Goal: Contribute content

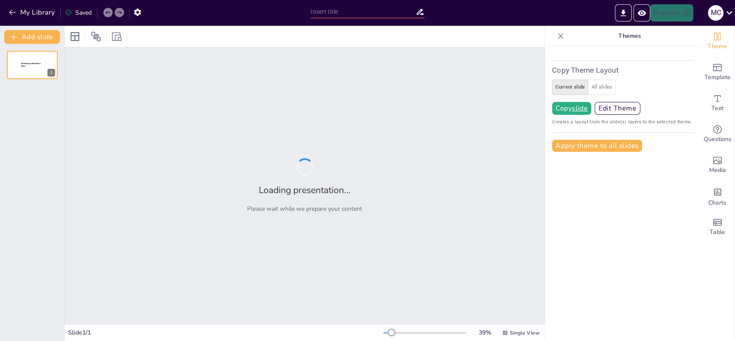
type input "test"
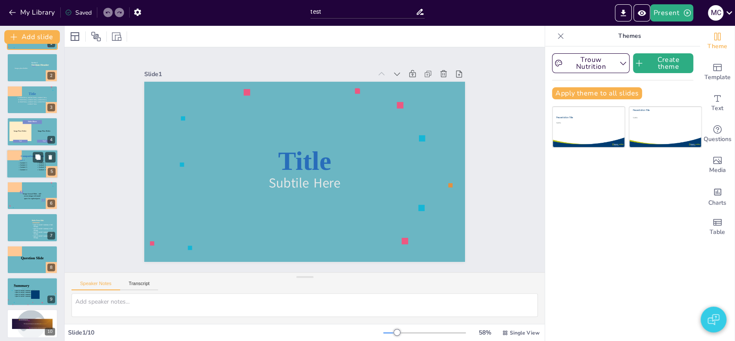
scroll to position [33, 0]
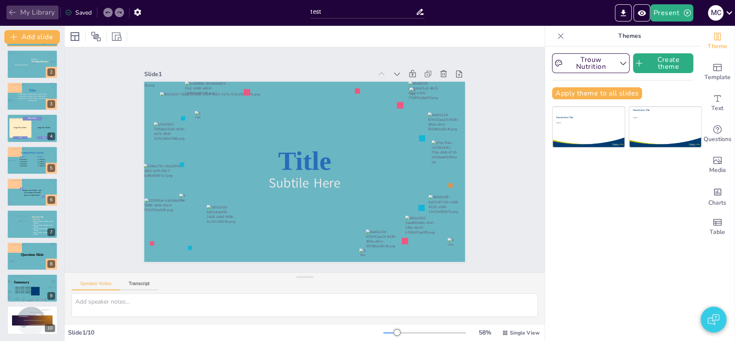
click at [31, 12] on button "My Library" at bounding box center [32, 13] width 52 height 14
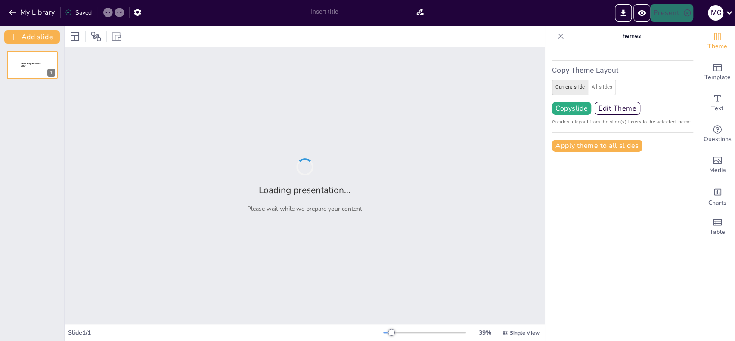
type input "test"
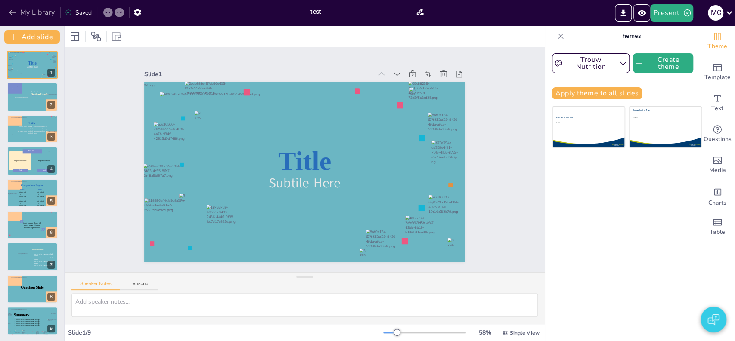
click at [28, 18] on button "My Library" at bounding box center [32, 13] width 52 height 14
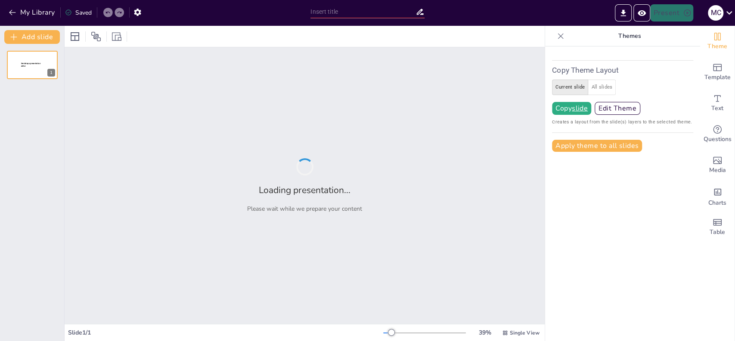
type input "test"
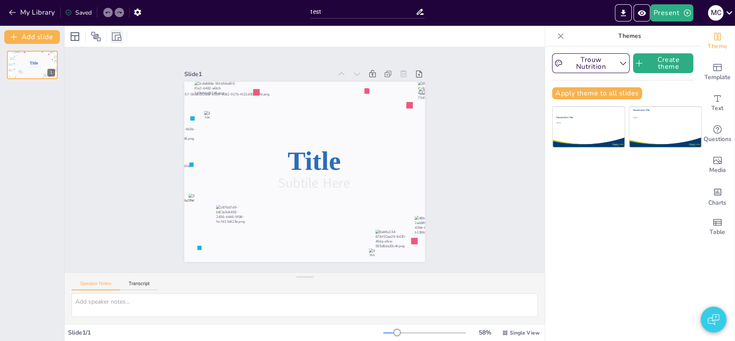
click at [113, 37] on icon at bounding box center [116, 36] width 9 height 9
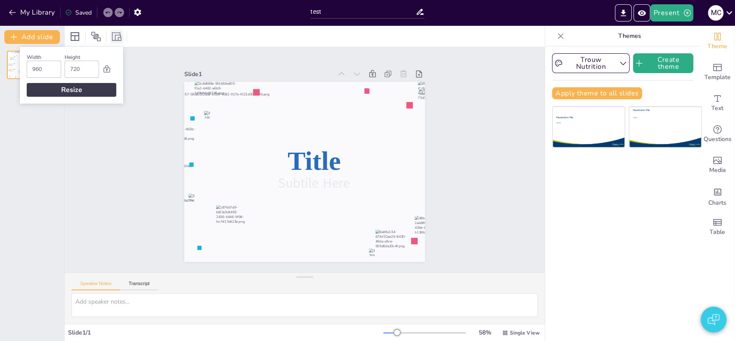
click at [113, 37] on icon at bounding box center [116, 36] width 9 height 9
click at [140, 78] on div "Slide 1 Title Subtile Here" at bounding box center [305, 159] width 480 height 225
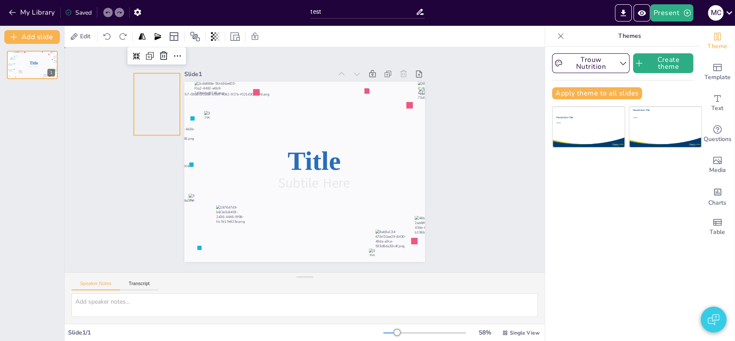
click at [86, 129] on div "Slide 1 Title Subtile Here" at bounding box center [305, 159] width 480 height 225
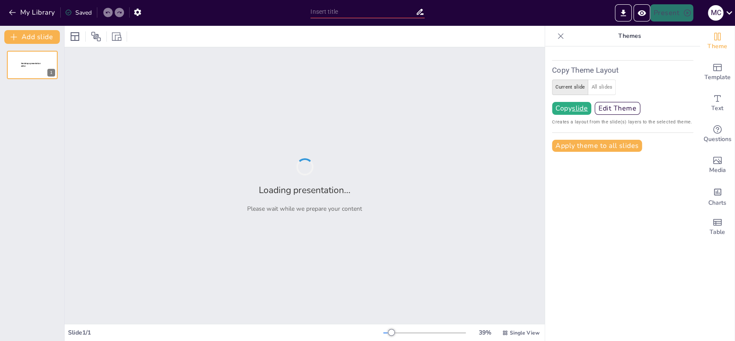
type input "test"
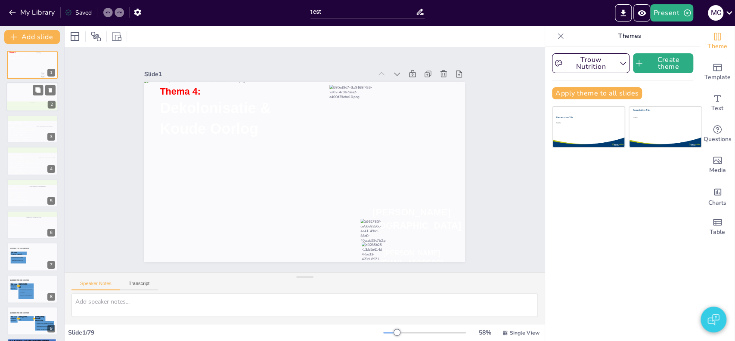
click at [23, 93] on div at bounding box center [34, 97] width 57 height 29
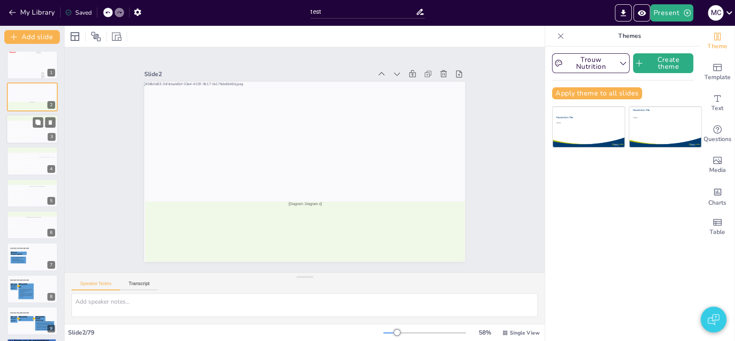
click at [28, 128] on p "Na deze les ken je het begrip dekolonisatie en kun je dit begrip in de geschied…" at bounding box center [22, 129] width 30 height 3
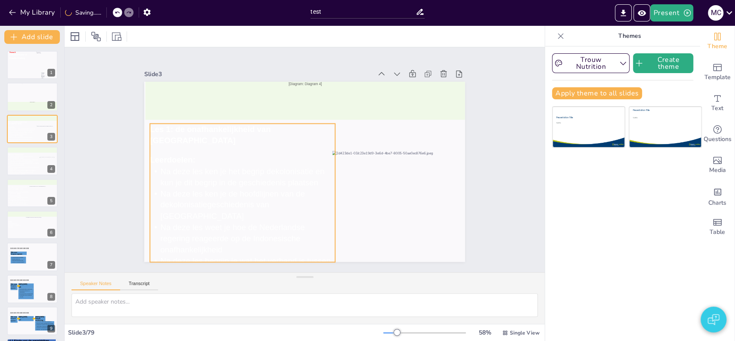
click at [194, 189] on span "Na deze les ken je de hoofdlijnen van de dekolonisatiegeschiedenis van Indonesië" at bounding box center [232, 204] width 144 height 31
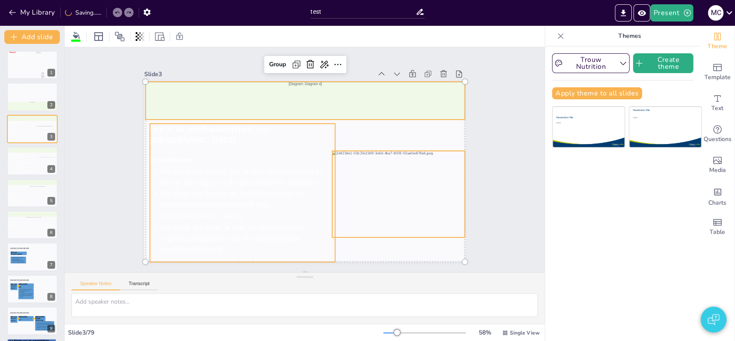
click at [194, 189] on span "Na deze les ken je de hoofdlijnen van de dekolonisatiegeschiedenis van Indonesië" at bounding box center [232, 204] width 144 height 31
click at [170, 167] on span "Na deze les ken je het begrip dekolonisatie en kun je dit begrip in de geschied…" at bounding box center [242, 177] width 164 height 20
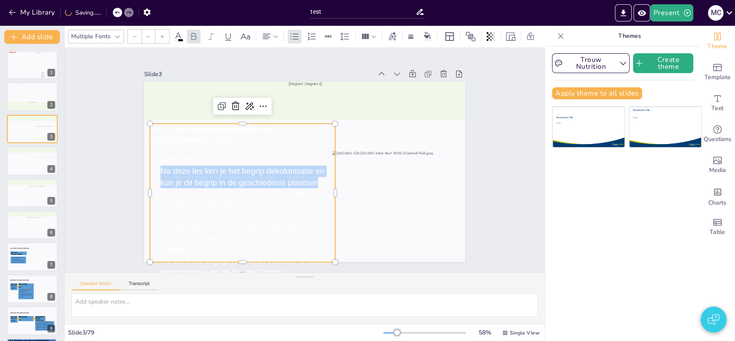
click at [170, 167] on span "Na deze les ken je het begrip dekolonisatie en kun je dit begrip in de geschied…" at bounding box center [242, 177] width 164 height 20
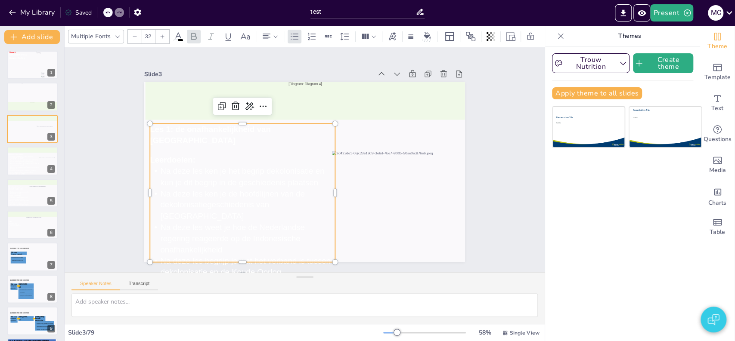
click at [169, 151] on p "Na deze les ken je het begrip dekolonisatie en kun je dit begrip in de geschied…" at bounding box center [241, 171] width 186 height 42
click at [163, 131] on p at bounding box center [244, 144] width 185 height 28
type input "--"
click at [163, 146] on p at bounding box center [242, 150] width 185 height 9
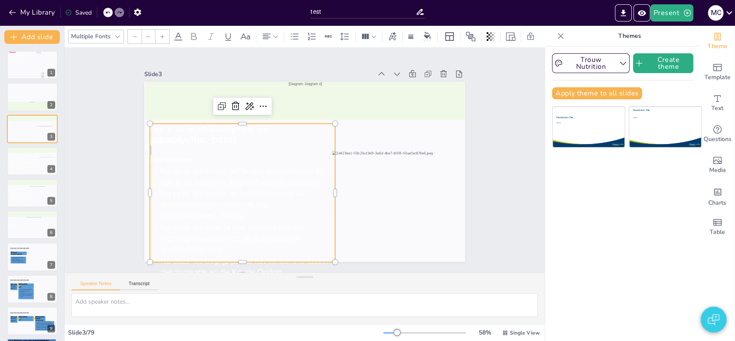
click at [93, 142] on div "Slide 1 Drs. R. Balistreri r.balistreri@jdw.nl @geschiedenisles Thema 4: Dekolo…" at bounding box center [304, 160] width 501 height 274
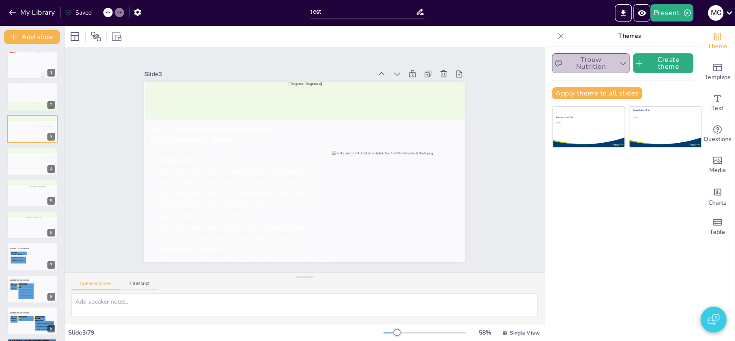
click at [589, 64] on button "Trouw Nutrition" at bounding box center [590, 63] width 77 height 20
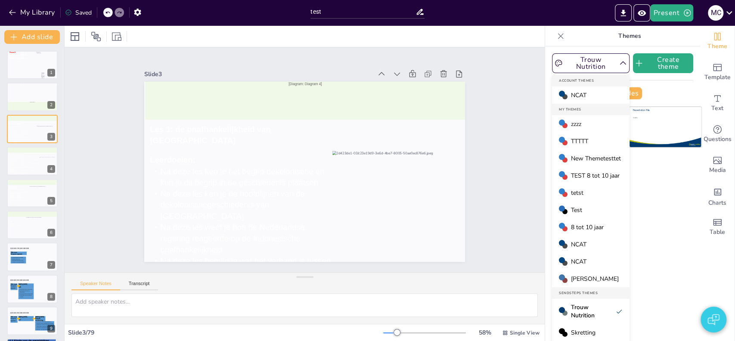
scroll to position [34, 0]
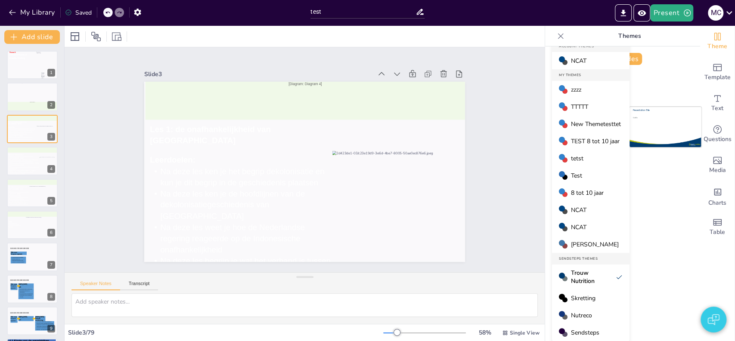
click at [582, 331] on span "Sendsteps" at bounding box center [585, 333] width 28 height 8
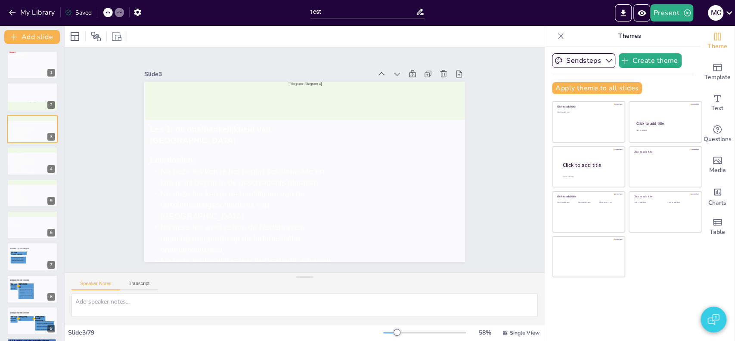
scroll to position [0, 0]
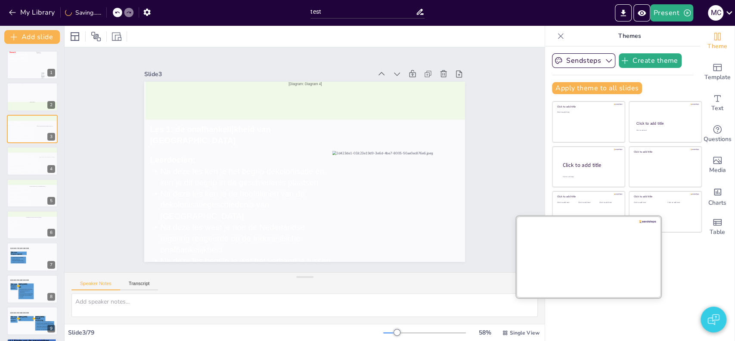
click at [578, 258] on div at bounding box center [588, 256] width 145 height 81
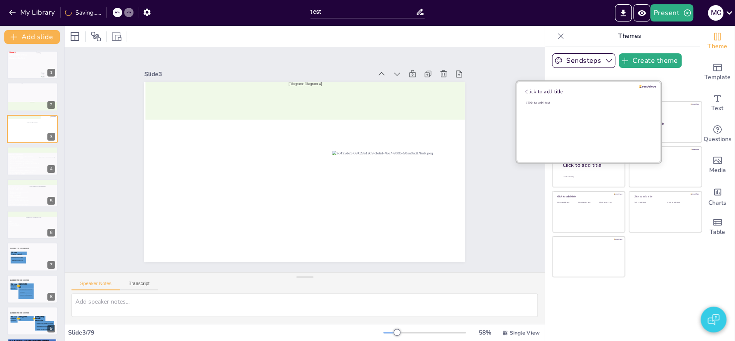
click at [575, 108] on div "Click to add text" at bounding box center [587, 127] width 123 height 53
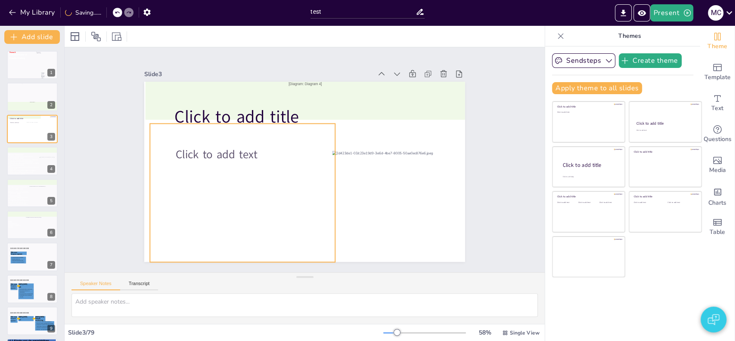
click at [168, 208] on span "Na deze les weet je hoe de Nederlandse regering reageerde op de Indonesische on…" at bounding box center [224, 227] width 147 height 38
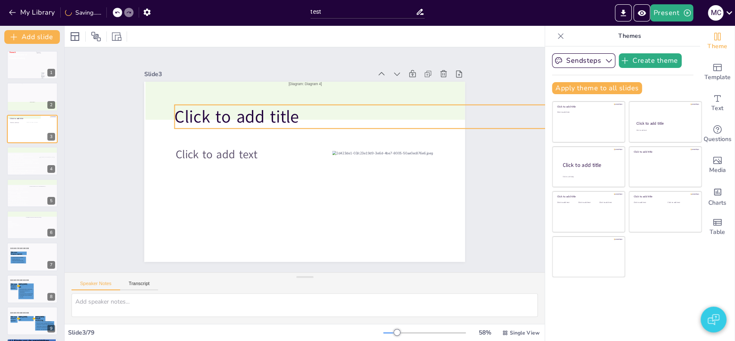
click at [225, 105] on span "Click to add title" at bounding box center [242, 110] width 126 height 36
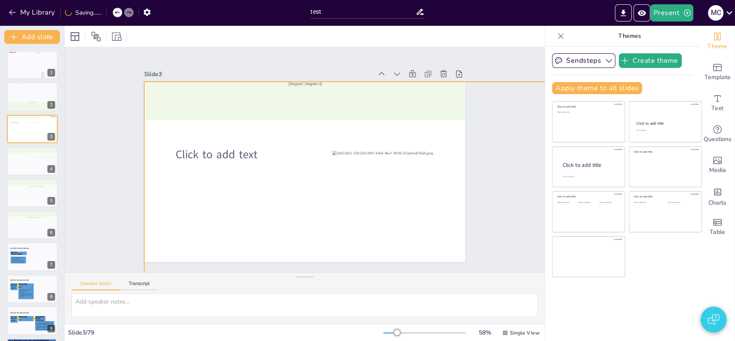
click at [177, 128] on div at bounding box center [384, 217] width 481 height 270
click at [21, 164] on span "Wat is het gevolg voor de Indische bevolking van dit stelsel?" at bounding box center [23, 164] width 29 height 3
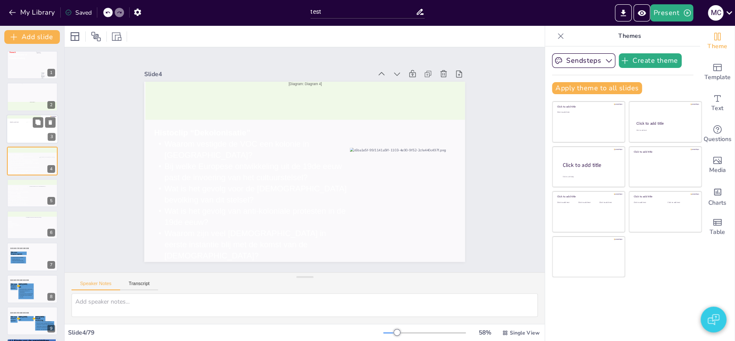
click at [17, 133] on div at bounding box center [32, 129] width 52 height 29
click at [52, 123] on icon at bounding box center [50, 122] width 3 height 5
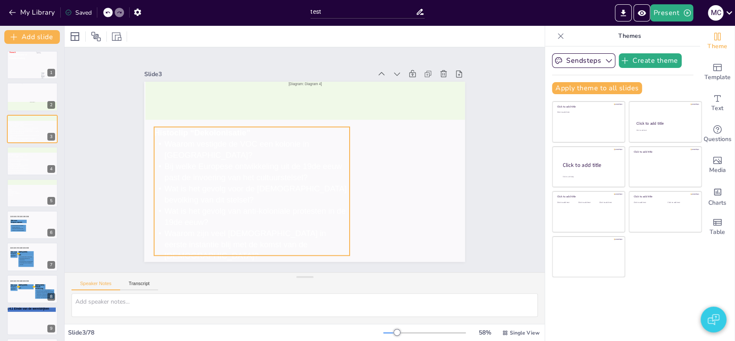
click at [177, 141] on span "Waarom vestigde de VOC een kolonie in Nederlands-Indië?" at bounding box center [243, 123] width 144 height 53
click at [177, 141] on span "Waarom vestigde de VOC een kolonie in Nederlands-Indië?" at bounding box center [238, 139] width 146 height 29
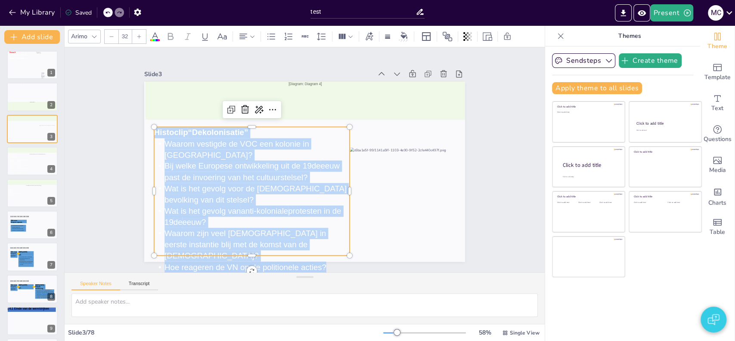
click at [158, 37] on icon at bounding box center [155, 36] width 10 height 10
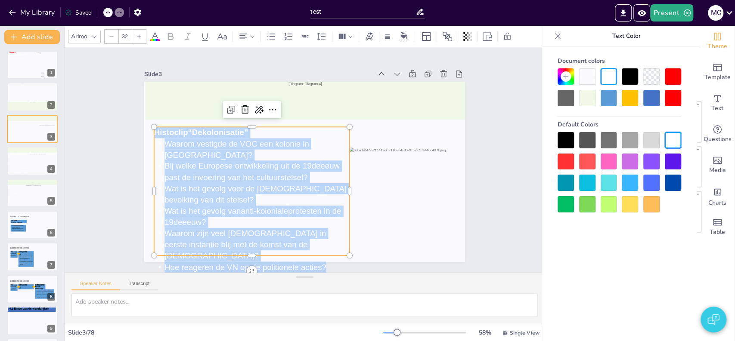
click at [630, 81] on div at bounding box center [630, 76] width 16 height 16
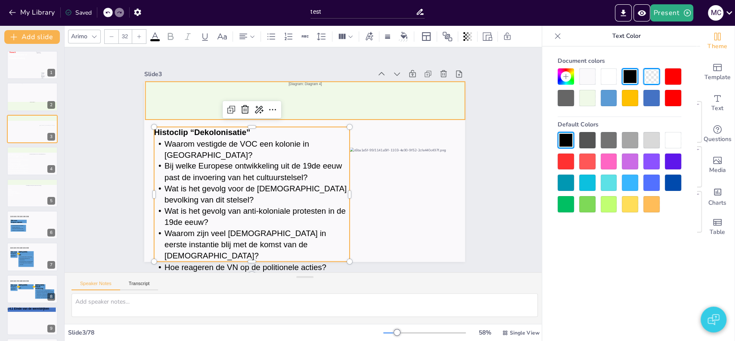
click at [223, 92] on div "[Diagram: Diagram 4]" at bounding box center [324, 104] width 316 height 135
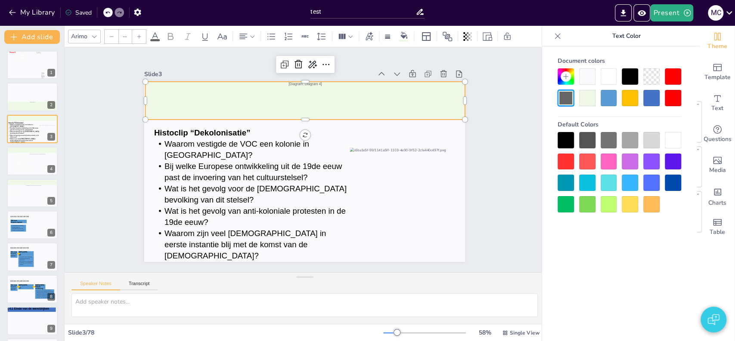
type input "14"
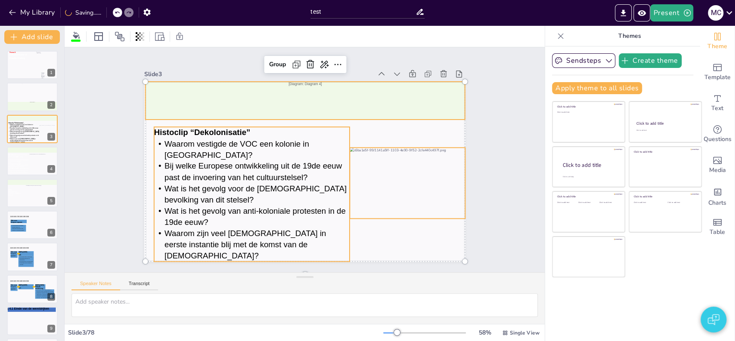
click at [203, 92] on div "[Diagram: Diagram 4]" at bounding box center [312, 100] width 322 height 71
click at [203, 92] on div "[Diagram: Diagram 4]" at bounding box center [317, 102] width 320 height 104
click at [203, 92] on div "[Diagram: Diagram 4]" at bounding box center [305, 101] width 319 height 38
click at [100, 120] on div "Slide 1 Drs. R. Balistreri r.balistreri@jdw.nl @geschiedenisles Thema 4: Dekolo…" at bounding box center [304, 160] width 526 height 362
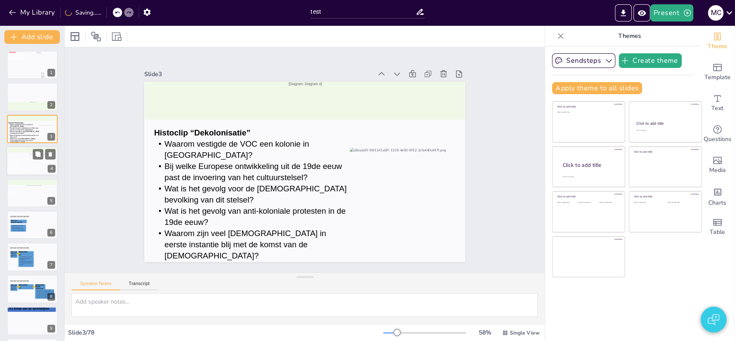
click at [47, 167] on div at bounding box center [43, 163] width 28 height 19
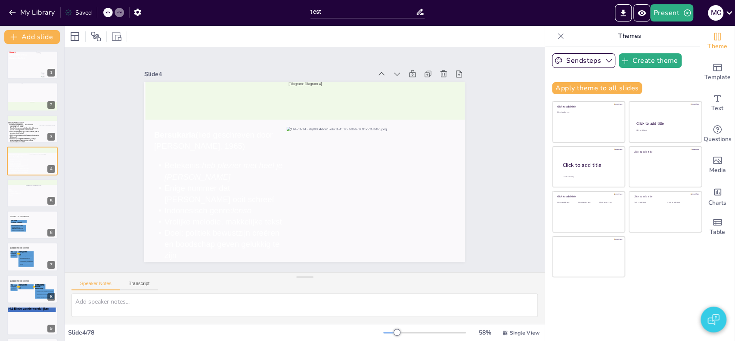
click at [228, 202] on span "Vrolijke melodie, makkelijke tekst" at bounding box center [217, 212] width 118 height 21
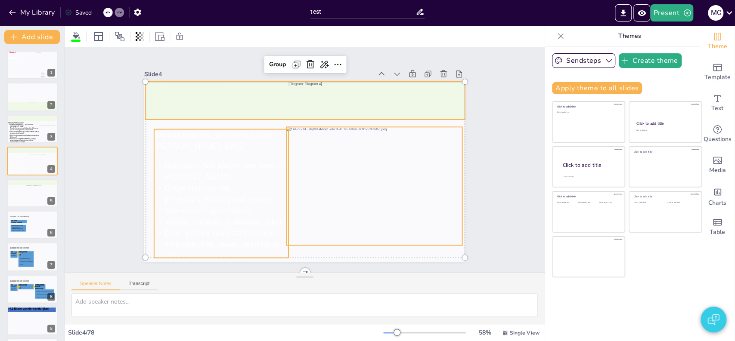
click at [178, 183] on p "Enige nummer dat Soekarno ooit schreef" at bounding box center [221, 194] width 134 height 22
click at [178, 168] on p "Enige nummer dat Soekarno ooit schreef" at bounding box center [218, 185] width 136 height 36
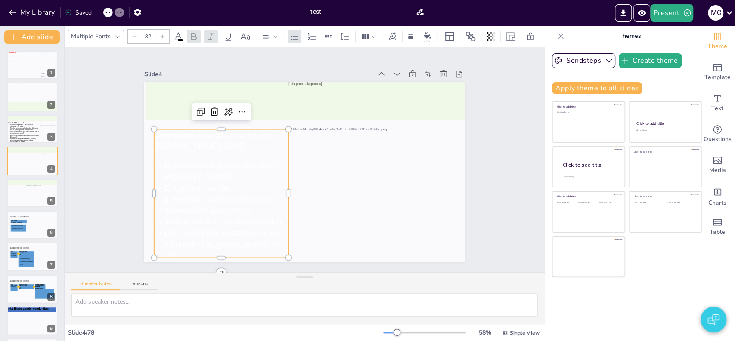
click at [172, 149] on span "Betekenis:" at bounding box center [184, 140] width 38 height 17
click at [172, 158] on span "Betekenis:" at bounding box center [183, 153] width 38 height 13
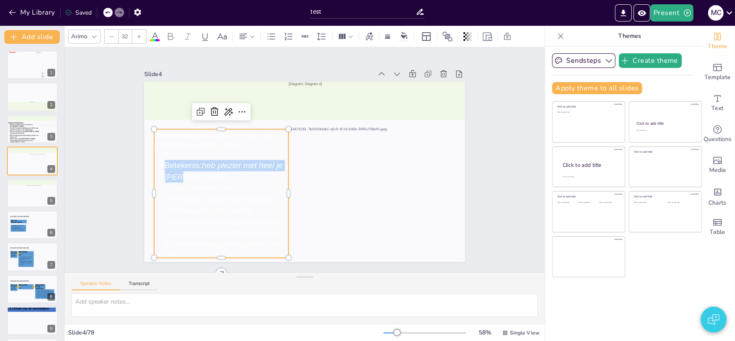
click at [172, 149] on span "Betekenis:" at bounding box center [184, 140] width 38 height 17
type input "--"
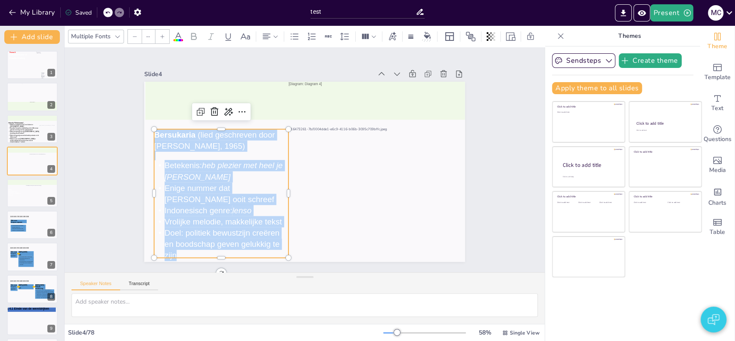
click at [180, 39] on span at bounding box center [177, 40] width 9 height 2
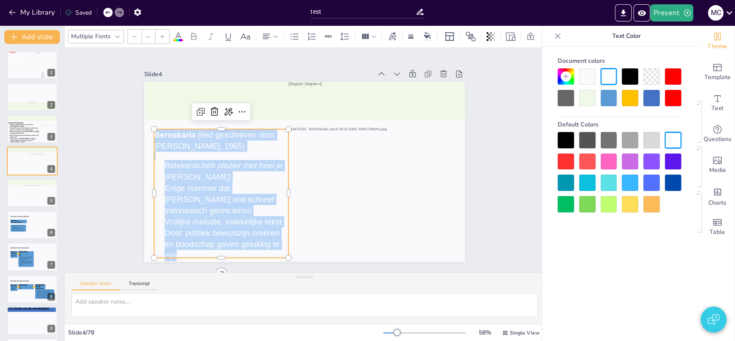
click at [627, 71] on div at bounding box center [630, 76] width 16 height 16
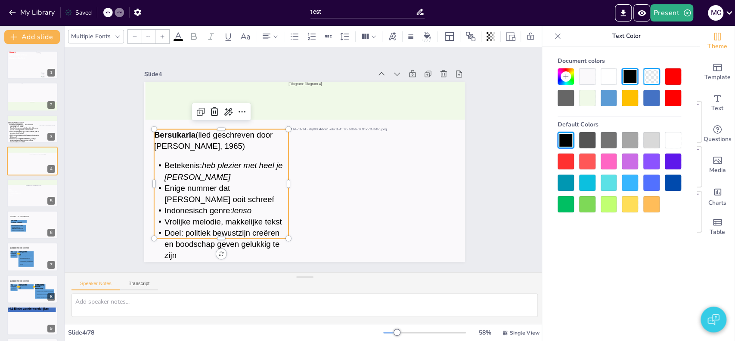
click at [503, 130] on div "Slide 1 Drs. R. Balistreri r.balistreri@jdw.nl @geschiedenisles Thema 4: Dekolo…" at bounding box center [304, 160] width 501 height 274
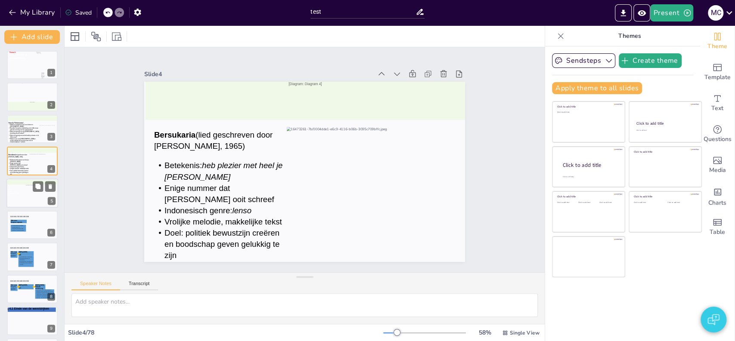
click at [22, 195] on div at bounding box center [32, 193] width 52 height 29
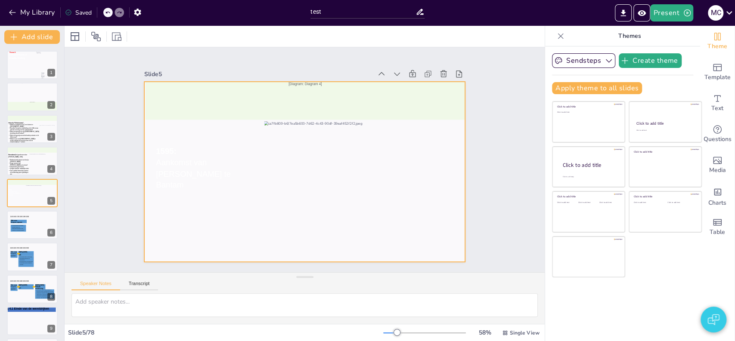
click at [161, 198] on div at bounding box center [303, 171] width 338 height 213
click at [176, 164] on p "Aankomst van Cornelis de Houtman te Bantam" at bounding box center [206, 164] width 105 height 44
click at [176, 164] on p "Aankomst van Cornelis de Houtman te Bantam" at bounding box center [206, 153] width 107 height 54
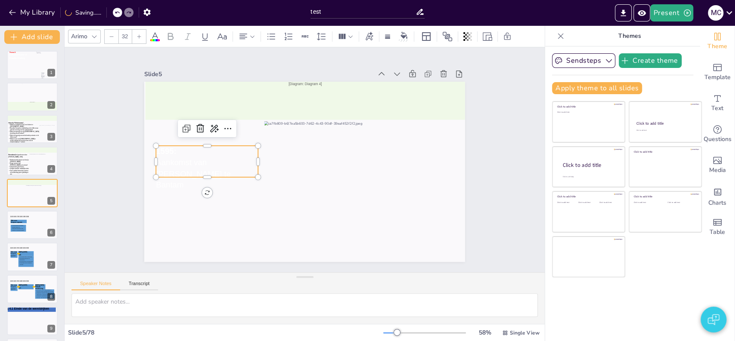
click at [154, 37] on icon at bounding box center [155, 36] width 10 height 10
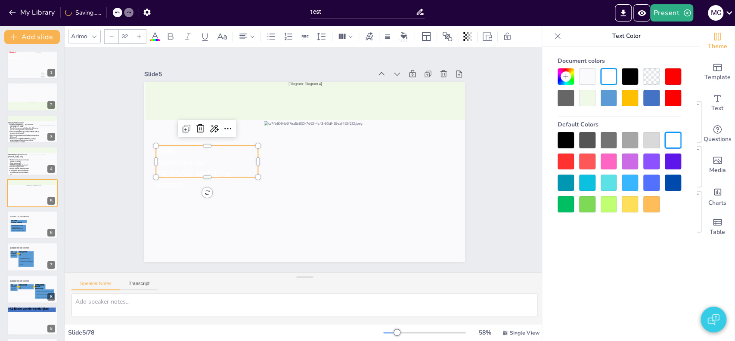
click at [623, 73] on div at bounding box center [630, 76] width 16 height 16
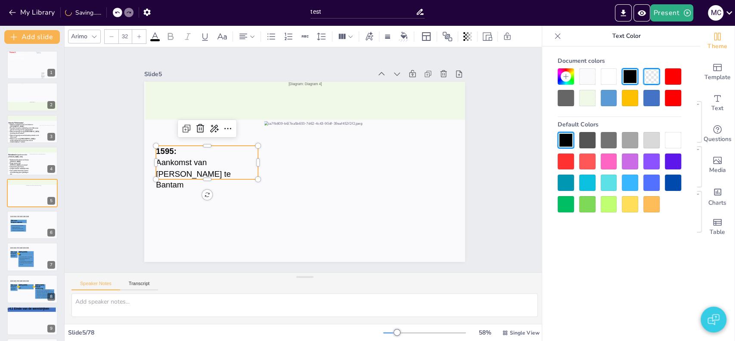
click at [185, 124] on div at bounding box center [215, 109] width 61 height 29
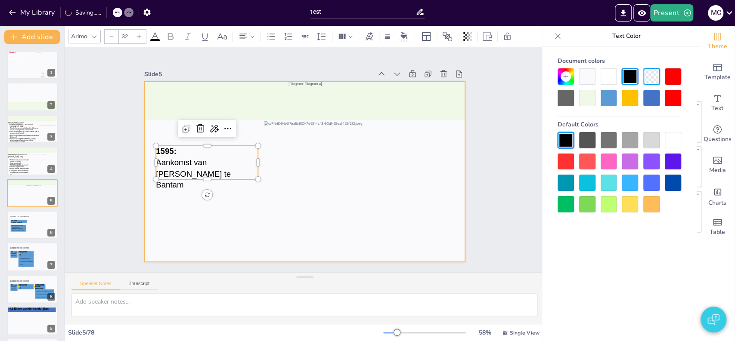
click at [147, 130] on div at bounding box center [302, 171] width 351 height 243
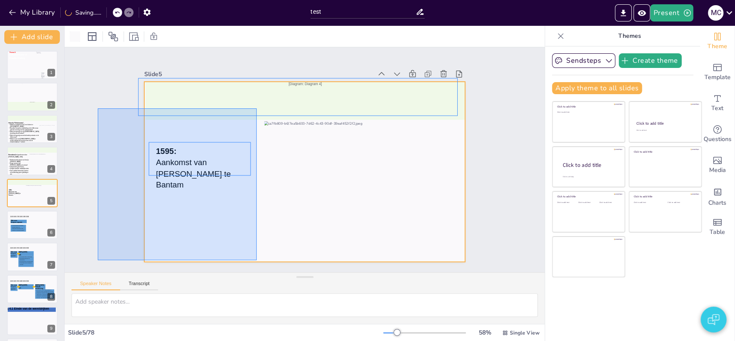
drag, startPoint x: 98, startPoint y: 108, endPoint x: 257, endPoint y: 260, distance: 219.8
click at [257, 260] on div "Slide 1 Drs. R. Balistreri r.balistreri@jdw.nl @geschiedenisles Thema 4: Dekolo…" at bounding box center [304, 160] width 435 height 528
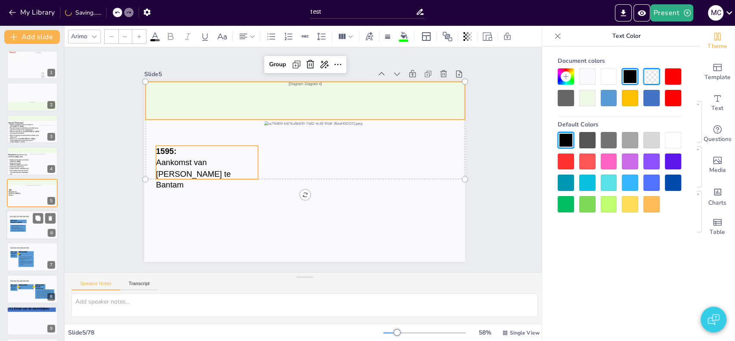
click at [28, 227] on div at bounding box center [32, 225] width 52 height 29
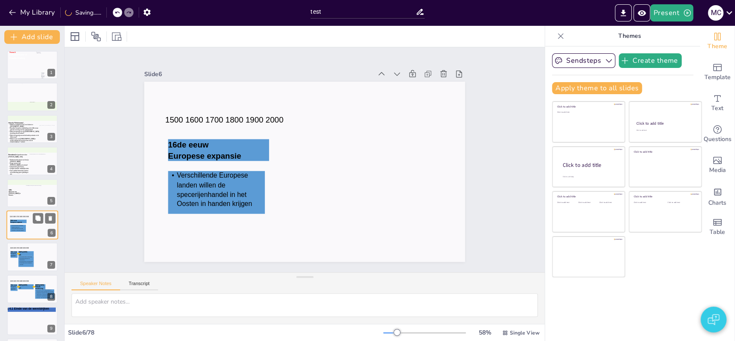
scroll to position [32, 0]
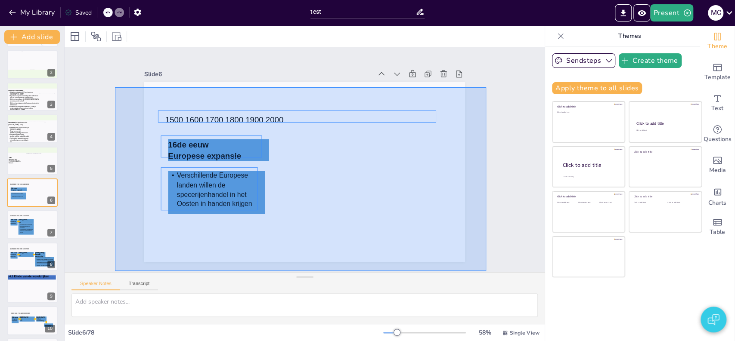
drag, startPoint x: 118, startPoint y: 92, endPoint x: 486, endPoint y: 271, distance: 409.5
click at [486, 271] on div "Slide 1 Drs. R. Balistreri r.balistreri@jdw.nl @geschiedenisles Thema 4: Dekolo…" at bounding box center [304, 160] width 516 height 320
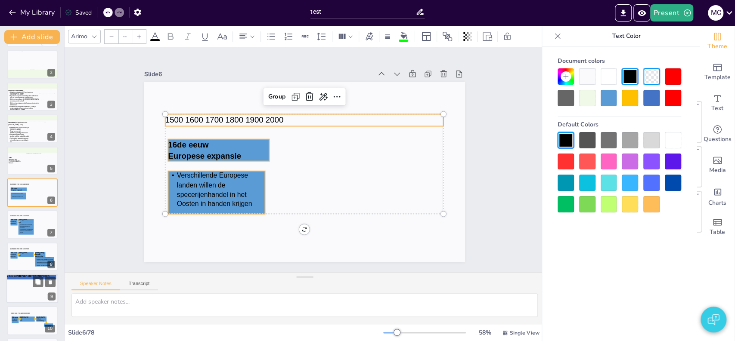
click at [22, 280] on div at bounding box center [32, 289] width 53 height 32
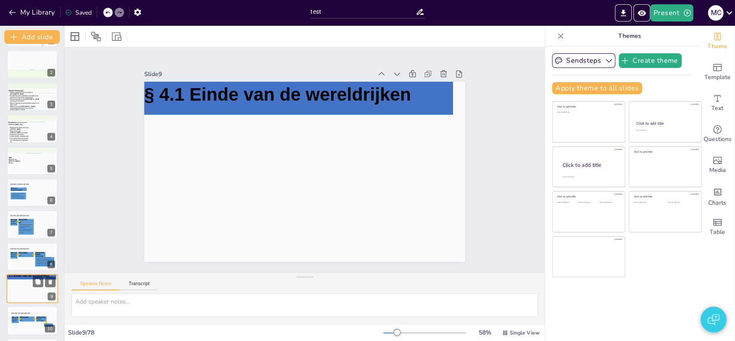
scroll to position [128, 0]
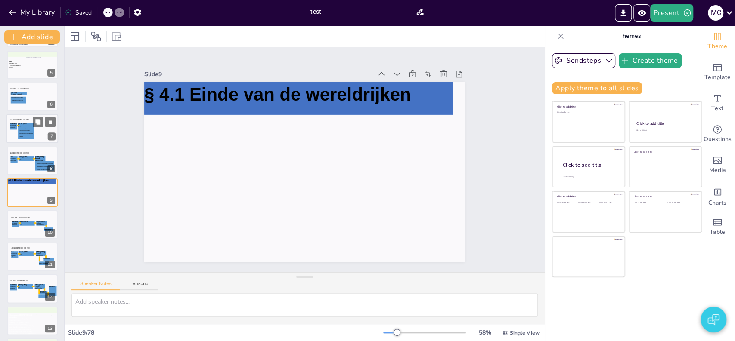
click at [29, 122] on div at bounding box center [32, 129] width 52 height 29
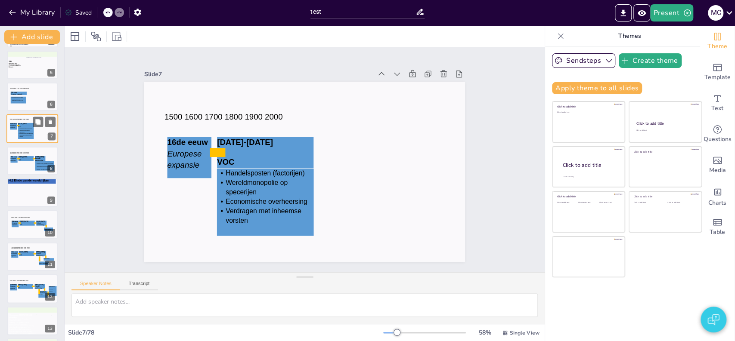
scroll to position [65, 0]
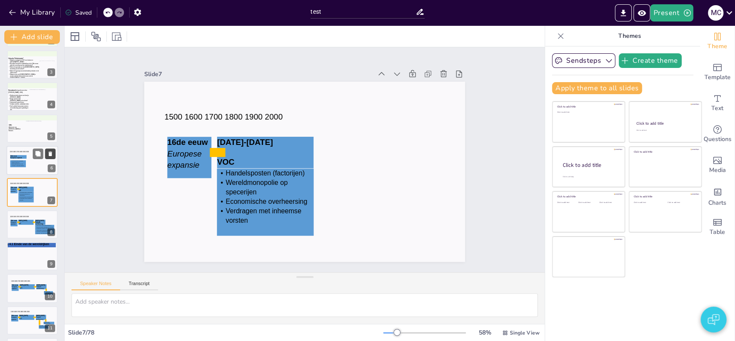
click at [48, 155] on icon at bounding box center [50, 154] width 6 height 6
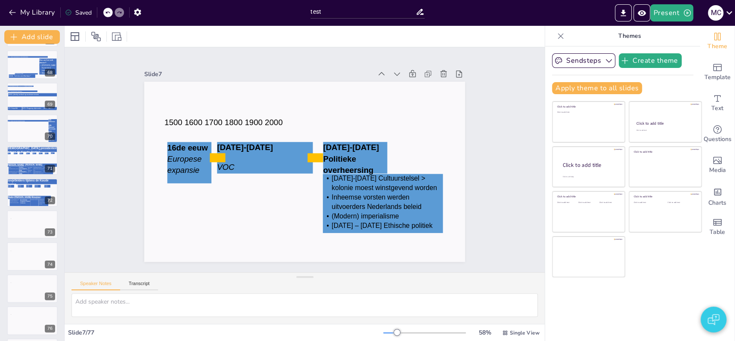
scroll to position [2178, 0]
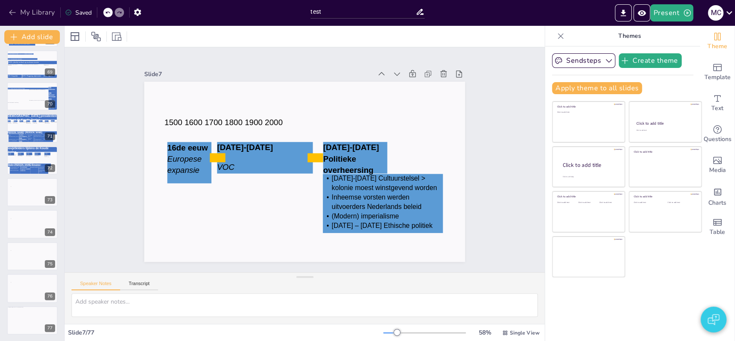
click at [34, 13] on button "My Library" at bounding box center [32, 13] width 52 height 14
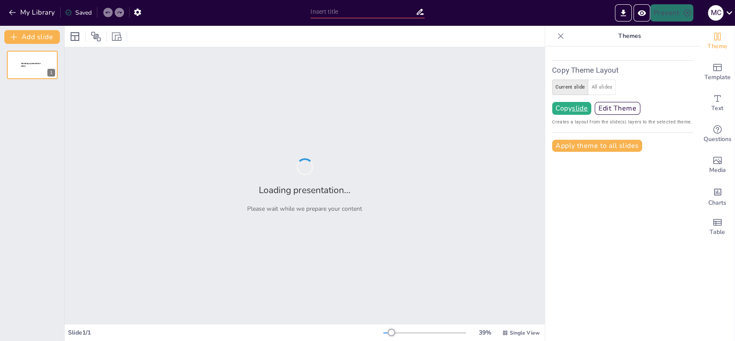
type input "test"
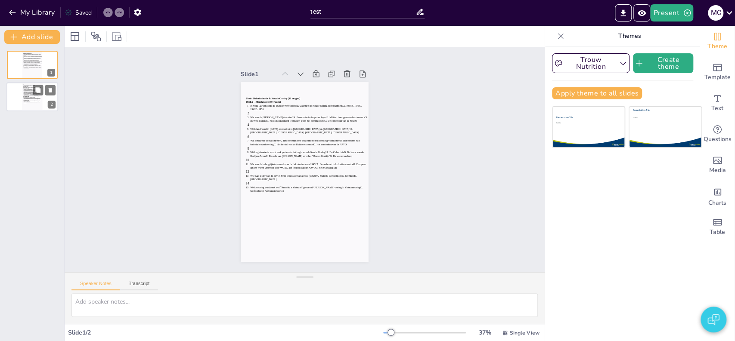
click at [28, 90] on p "Waarom steunden de Verenigde Staten dekolonisatiebewegingen in Azië en Afrika s…" at bounding box center [32, 89] width 17 height 1
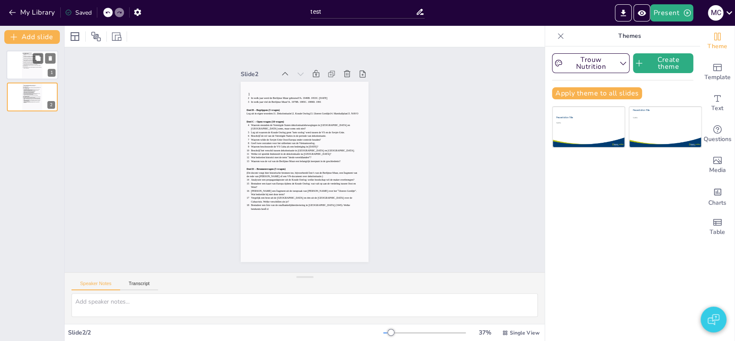
click at [28, 62] on span "Welke gebeurtenis wordt vaak gezien als het begin van de Koude Oorlog?A. De Cub…" at bounding box center [33, 62] width 19 height 1
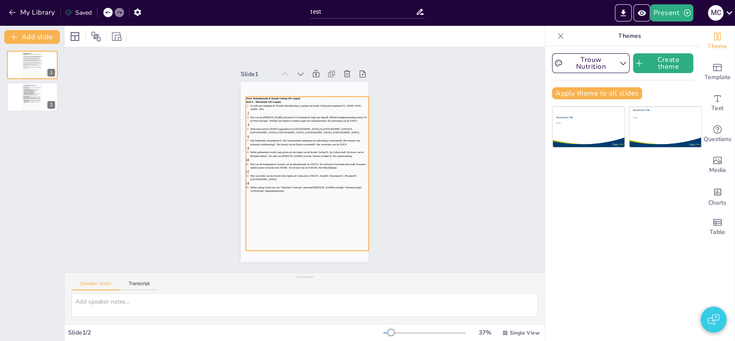
click at [265, 135] on p "Wat betekende containment?A. Het communisme indammen en uitbreiding voorkomenB.…" at bounding box center [317, 147] width 106 height 65
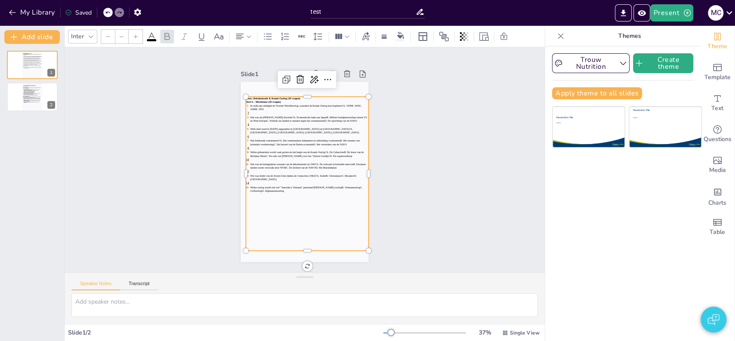
click at [267, 169] on span "Wie was leider van de Sovjet-Unie tijdens de Cubacrisis (1962)?A. StalinB. Chro…" at bounding box center [292, 170] width 84 height 73
click at [266, 189] on div "Toets: Dekolonisatie & Koude Oorlog (30 vragen) Deel A – Meerkeuze (10 vragen) …" at bounding box center [303, 174] width 164 height 184
click at [138, 39] on div at bounding box center [136, 37] width 14 height 14
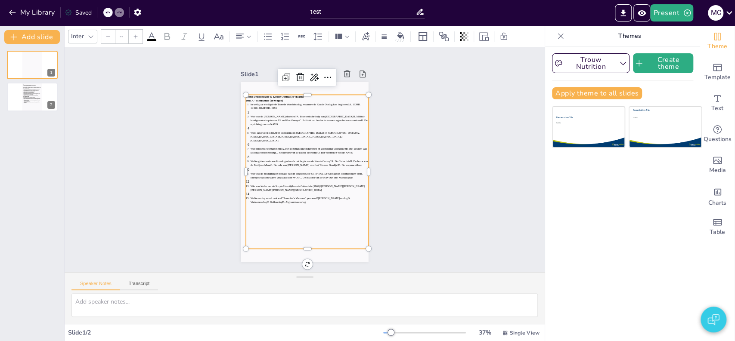
click at [138, 39] on div at bounding box center [136, 37] width 14 height 14
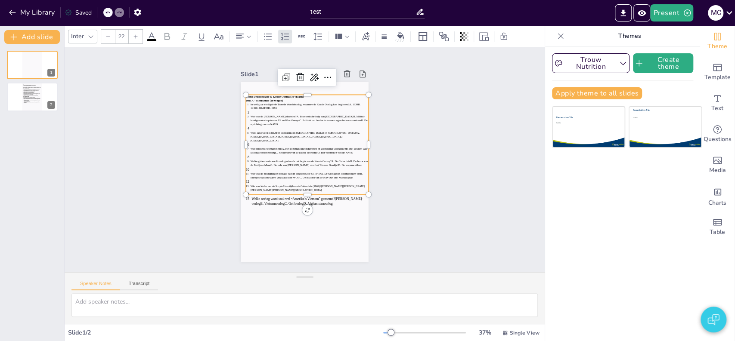
click at [138, 39] on div at bounding box center [136, 37] width 14 height 14
click at [265, 149] on span "Welke gebeurtenis wordt vaak gezien als het begin van de Koude Oorlog? A. De Cu…" at bounding box center [308, 163] width 114 height 41
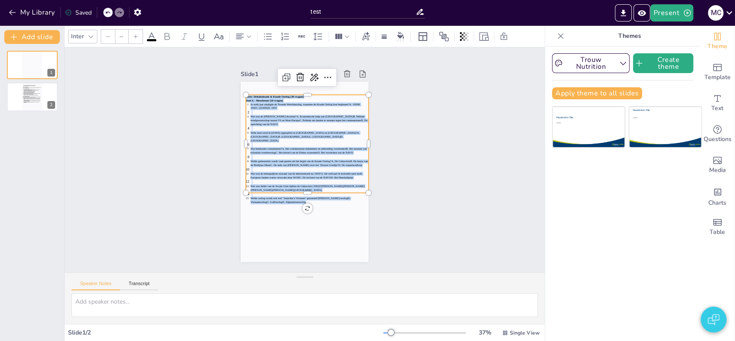
click at [134, 38] on icon at bounding box center [135, 36] width 5 height 5
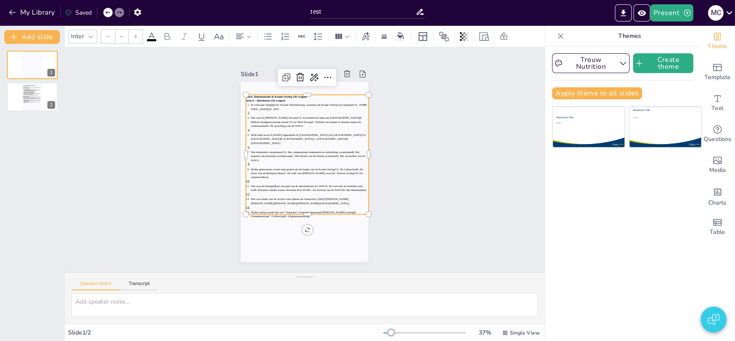
click at [134, 38] on icon at bounding box center [135, 36] width 5 height 5
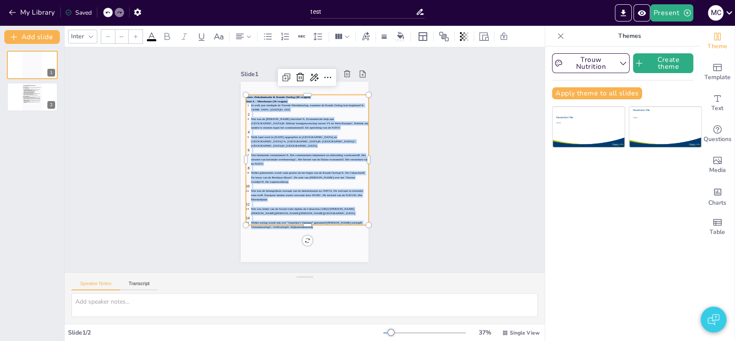
click at [134, 38] on icon at bounding box center [135, 36] width 5 height 5
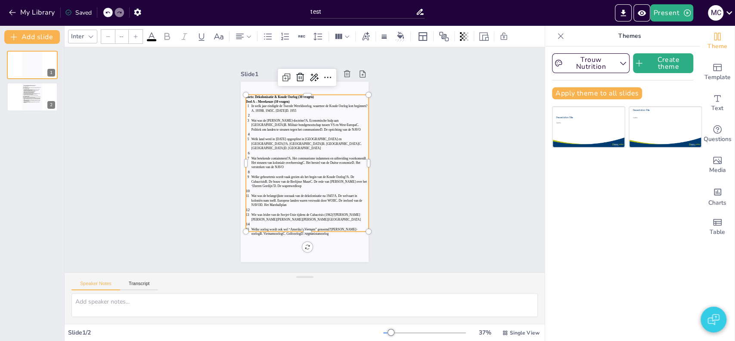
click at [134, 38] on icon at bounding box center [135, 36] width 5 height 5
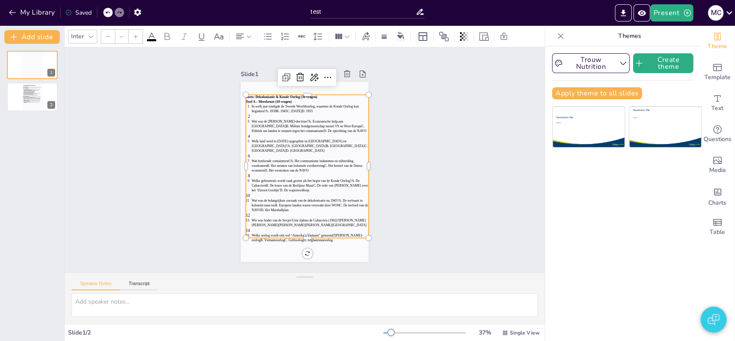
click at [134, 38] on icon at bounding box center [135, 36] width 5 height 5
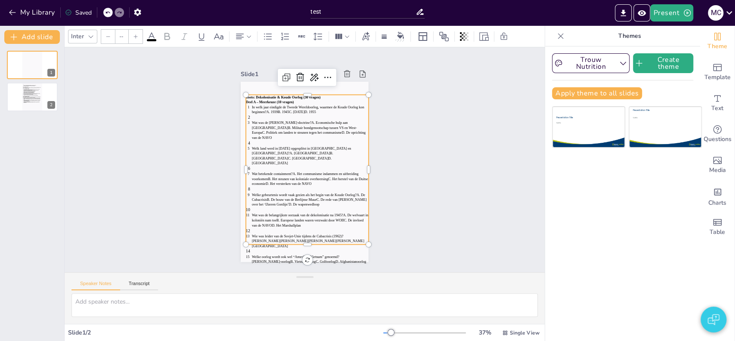
click at [134, 38] on icon at bounding box center [135, 36] width 5 height 5
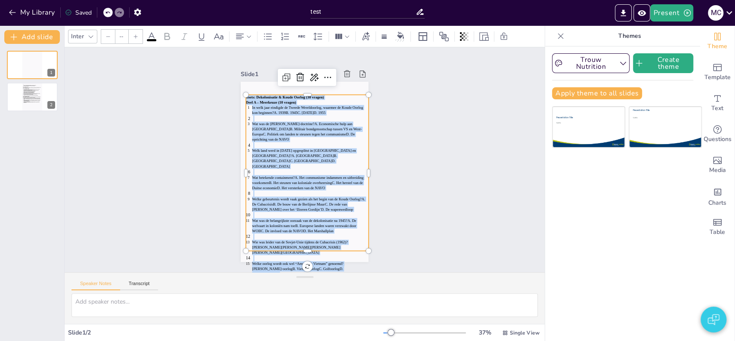
click at [269, 114] on p at bounding box center [323, 122] width 111 height 41
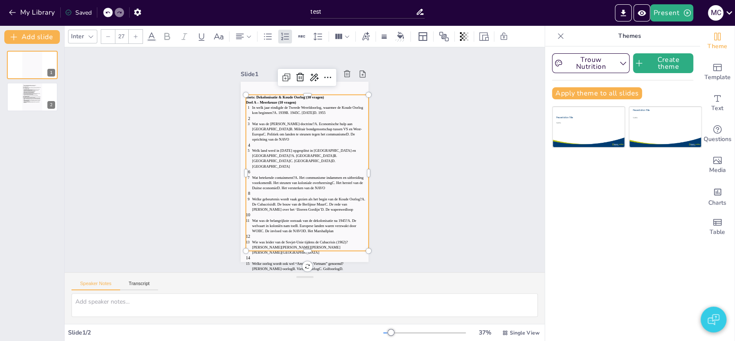
type input "23"
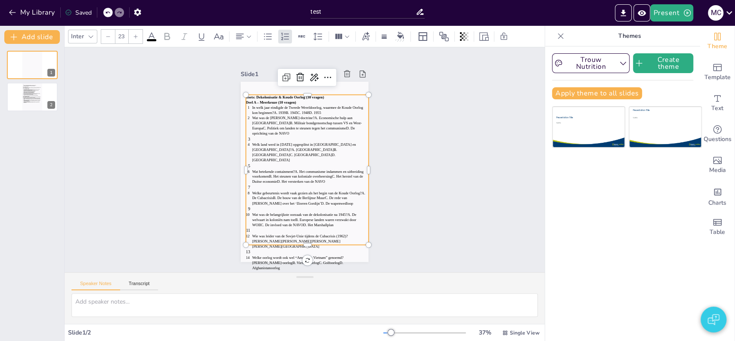
click at [294, 115] on span "Wat was de Truman-doctrine? A. Economische hulp aan Japan B. Militair bondgenoo…" at bounding box center [332, 139] width 76 height 94
click at [319, 115] on p at bounding box center [345, 148] width 52 height 108
click at [282, 35] on icon at bounding box center [285, 36] width 10 height 10
click at [261, 138] on p at bounding box center [316, 141] width 111 height 41
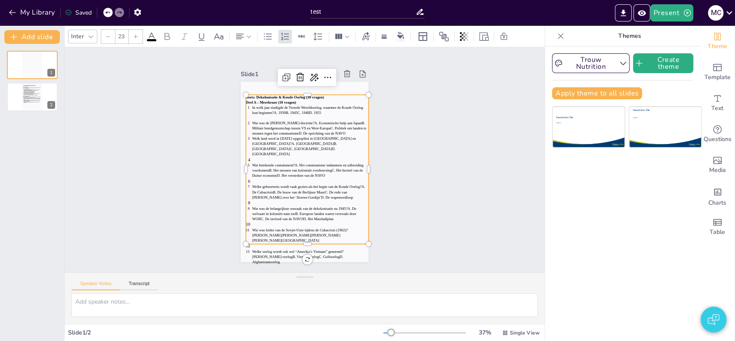
click at [243, 135] on div "Toets: Dekolonisatie & Koude Oorlog (30 vragen) Deel A – Meerkeuze (10 vragen) …" at bounding box center [287, 150] width 210 height 199
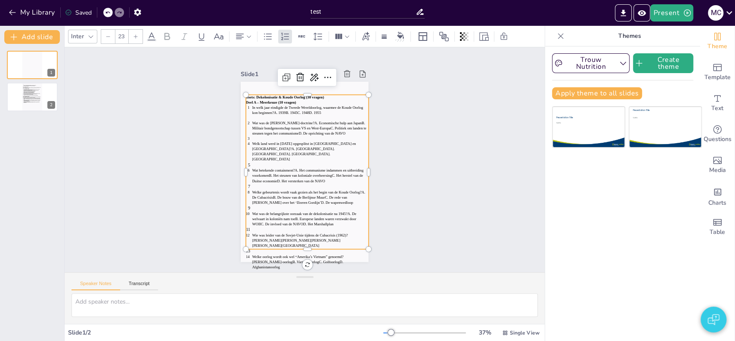
click at [264, 135] on p at bounding box center [318, 143] width 108 height 52
click at [283, 38] on icon at bounding box center [285, 36] width 10 height 10
click at [248, 155] on span "Wat betekende containment? A. Het communisme indammen en uitbreiding voorkomen …" at bounding box center [302, 173] width 108 height 53
type input "27"
click at [258, 149] on p at bounding box center [306, 168] width 96 height 72
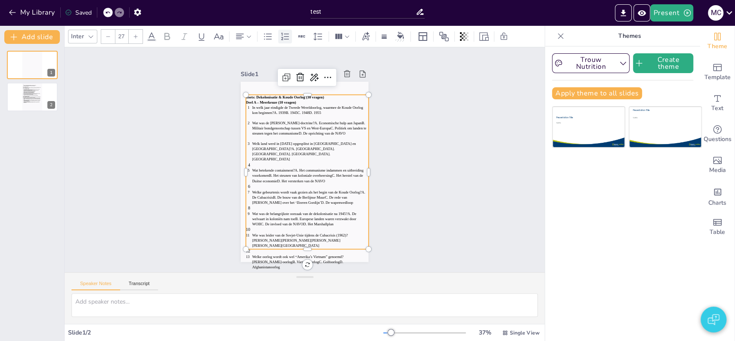
click at [282, 33] on icon at bounding box center [285, 36] width 10 height 10
click at [250, 173] on p at bounding box center [300, 187] width 108 height 52
click at [285, 36] on icon at bounding box center [285, 36] width 10 height 10
click at [247, 192] on p at bounding box center [272, 197] width 81 height 90
click at [285, 38] on icon at bounding box center [285, 36] width 10 height 10
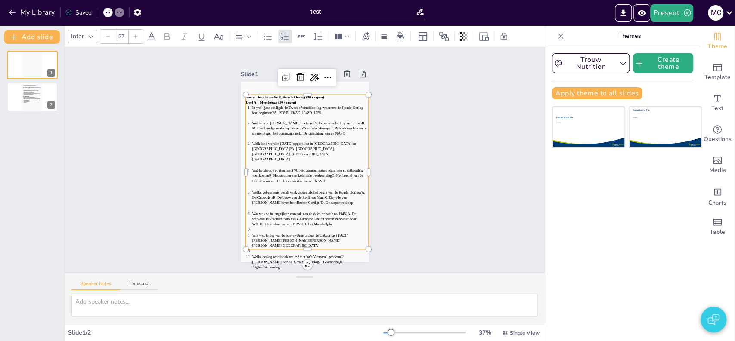
click at [254, 216] on p at bounding box center [288, 228] width 111 height 41
click at [286, 40] on icon at bounding box center [285, 36] width 10 height 10
click at [248, 236] on p at bounding box center [292, 251] width 114 height 30
click at [281, 34] on icon at bounding box center [285, 36] width 10 height 10
click at [31, 103] on div "In welk jaar werd de Berlijnse Muur gebouwd?A. 1949B. 1953C. 1961 In welk jaar …" at bounding box center [32, 96] width 18 height 25
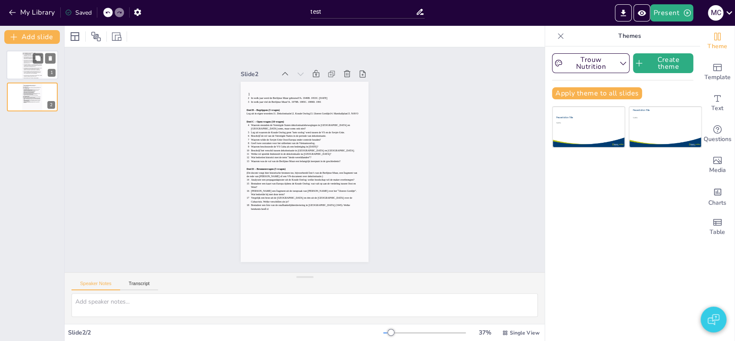
click at [25, 67] on p at bounding box center [33, 67] width 20 height 1
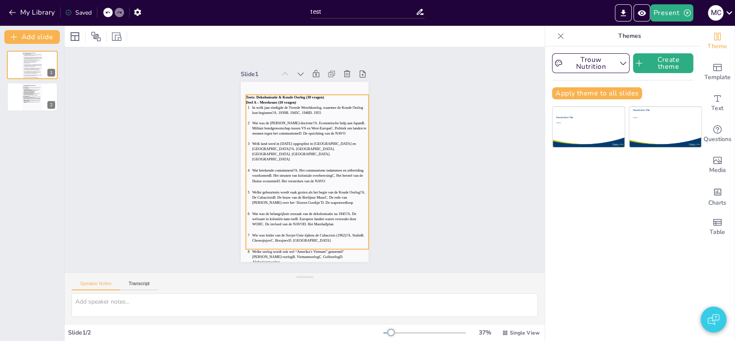
click at [275, 107] on span "In welk jaar eindigde de Tweede Wereldoorlog, waarmee de Koude Oorlog kon begin…" at bounding box center [327, 113] width 105 height 49
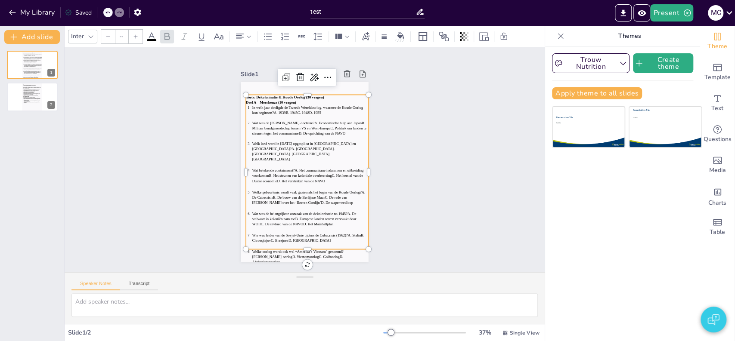
click at [122, 40] on input "--" at bounding box center [121, 37] width 12 height 14
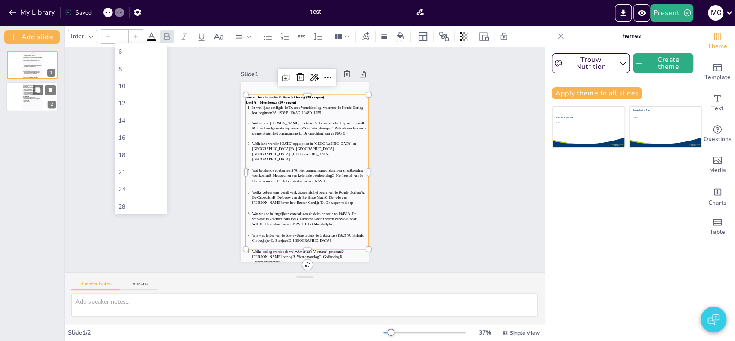
click at [29, 96] on p at bounding box center [32, 96] width 18 height 1
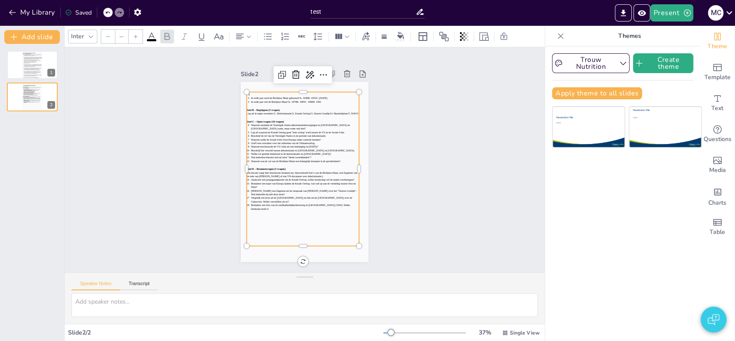
click at [277, 136] on span "Waarom wilde de Sovjet-Unie Oost-Europa onder controle houden?" at bounding box center [293, 135] width 67 height 24
click at [306, 154] on p "Wat bedoelen historici met de term “derde wereldlanden”?" at bounding box center [306, 157] width 104 height 37
click at [297, 151] on span "Welke rol speelde Indonesië in de dekolonisatie na WOII?" at bounding box center [295, 148] width 71 height 43
click at [297, 151] on span "Welke rol speelde Indonesië in de dekolonisatie na WOII?" at bounding box center [293, 149] width 77 height 27
click at [297, 151] on span "Welke rol speelde Indonesië in de dekolonisatie na WOII?" at bounding box center [292, 154] width 77 height 28
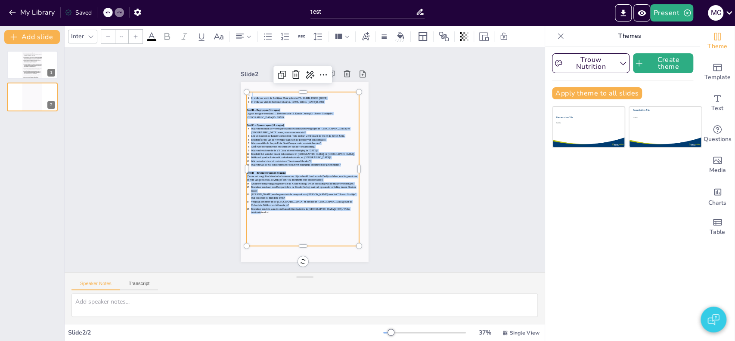
click at [139, 38] on div at bounding box center [136, 37] width 14 height 14
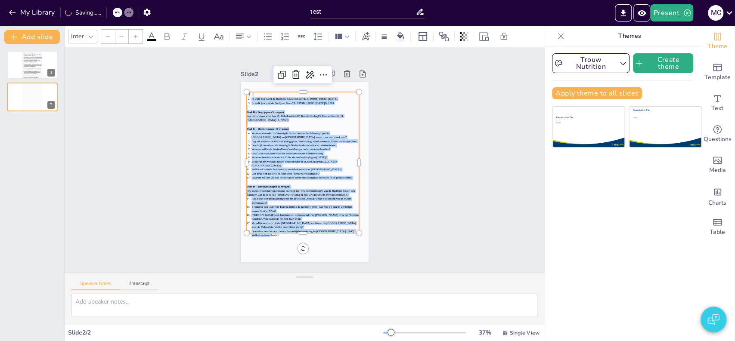
click at [139, 38] on div at bounding box center [136, 37] width 14 height 14
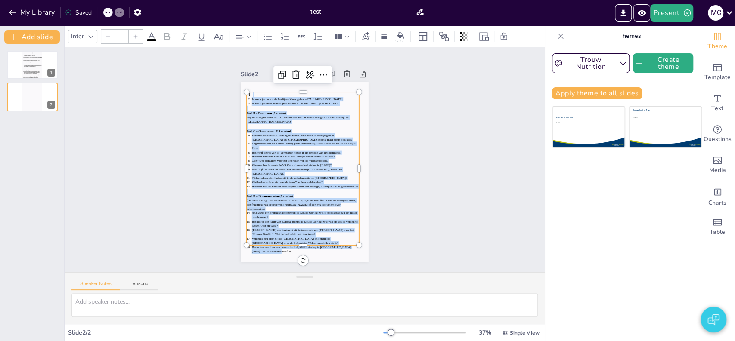
click at [139, 38] on div at bounding box center [136, 37] width 14 height 14
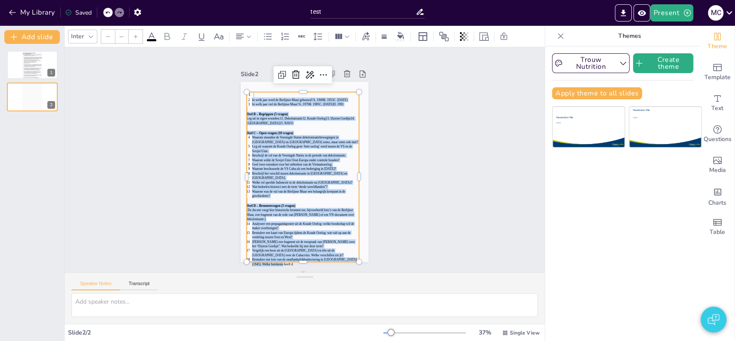
click at [111, 34] on div at bounding box center [108, 37] width 14 height 14
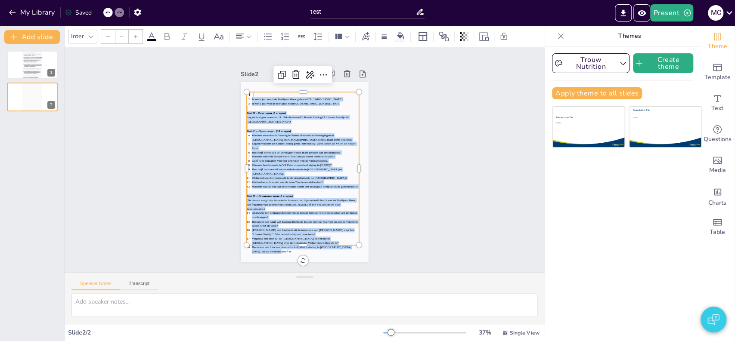
click at [264, 122] on p at bounding box center [316, 128] width 105 height 50
type input "23"
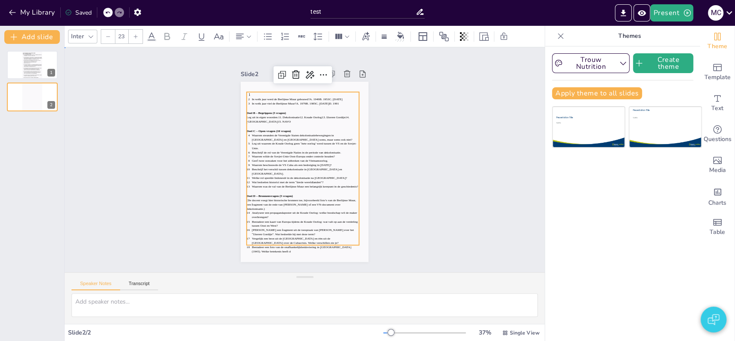
click at [173, 117] on div "Slide 1 Toets: Dekolonisatie & Koude Oorlog (30 vragen) Deel A – Meerkeuze (10 …" at bounding box center [305, 160] width 530 height 401
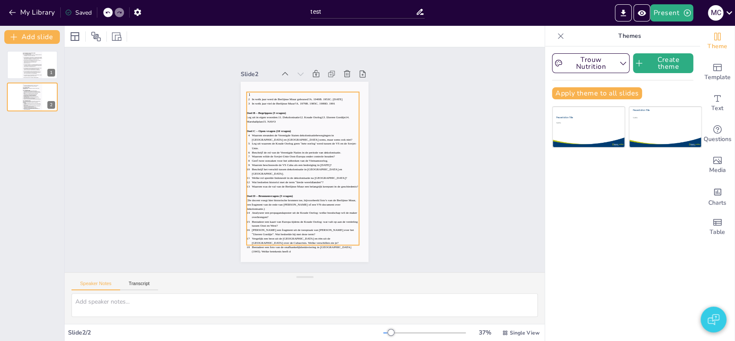
click at [283, 90] on p at bounding box center [332, 101] width 99 height 48
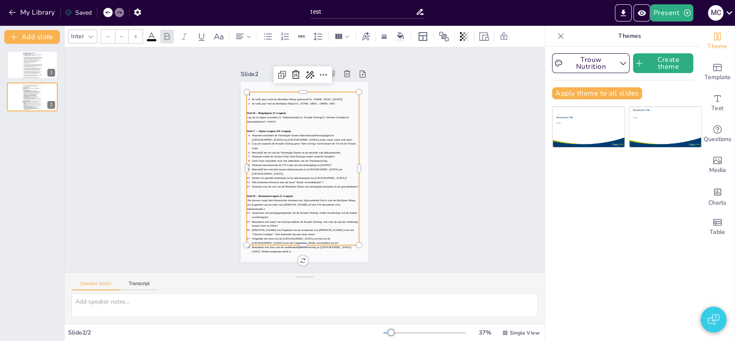
click at [316, 90] on p at bounding box center [353, 117] width 74 height 82
click at [275, 90] on p at bounding box center [326, 98] width 102 height 37
click at [348, 93] on p at bounding box center [366, 141] width 37 height 102
type input "19"
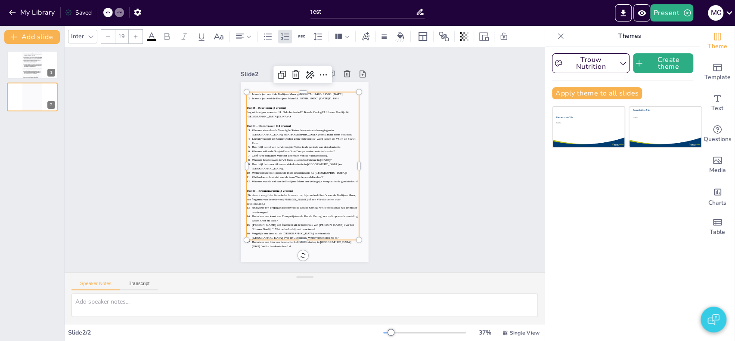
click at [301, 90] on span "In welk jaar werd de Berlijnse Muur gebouwd? A. 1949 B. 1953 C. 1961" at bounding box center [331, 99] width 80 height 48
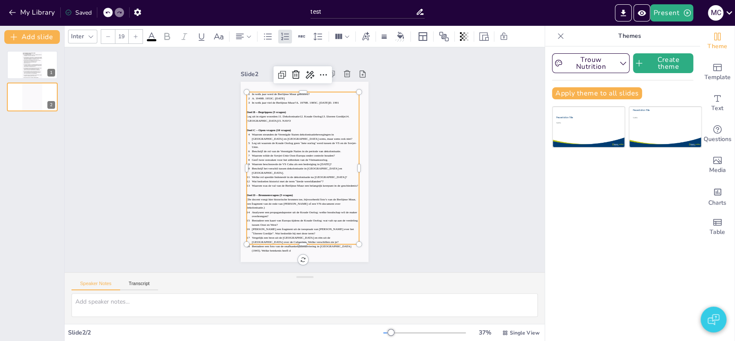
click at [700, 307] on button "button" at bounding box center [713, 320] width 26 height 26
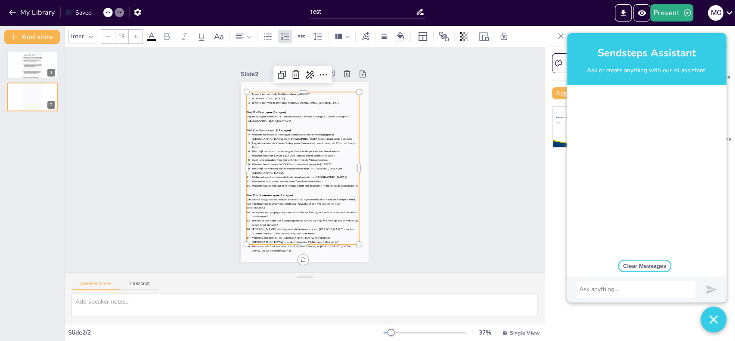
click at [716, 325] on img "button" at bounding box center [713, 320] width 9 height 26
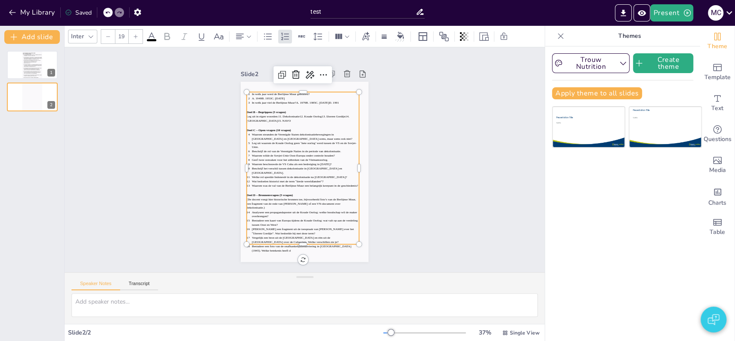
click at [366, 144] on span "A. 1949B. 1953C. 1961" at bounding box center [375, 159] width 19 height 30
click at [283, 34] on icon at bounding box center [285, 35] width 8 height 7
click at [268, 95] on span "A. 1949B. 1953C. 1961" at bounding box center [284, 88] width 32 height 13
click at [274, 95] on span "B. 1953C. 1961" at bounding box center [285, 89] width 22 height 12
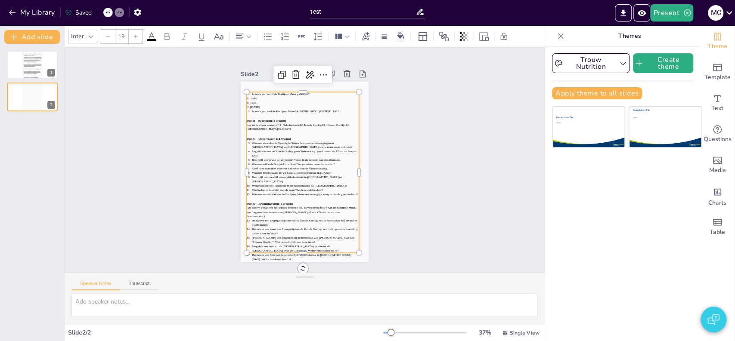
click at [304, 102] on p "C. 1961" at bounding box center [343, 123] width 78 height 86
click at [294, 112] on span "In welk jaar viel de Berlijnse Muur? A. 1979 B. 1985 C. 1989 D. 1991" at bounding box center [327, 120] width 67 height 61
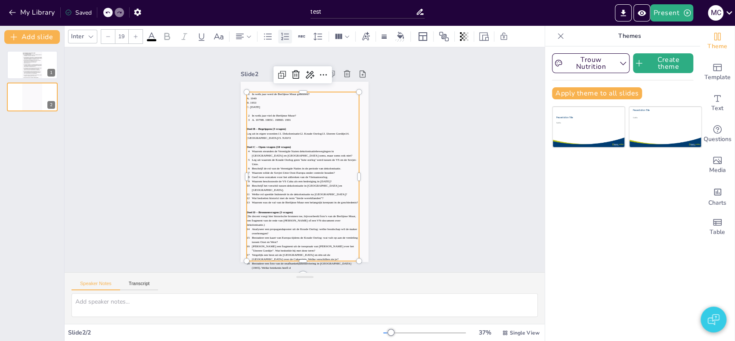
click at [290, 43] on div at bounding box center [285, 37] width 14 height 14
click at [261, 116] on span "A. 1979B. 1985C. 1989D. 1991" at bounding box center [280, 109] width 38 height 15
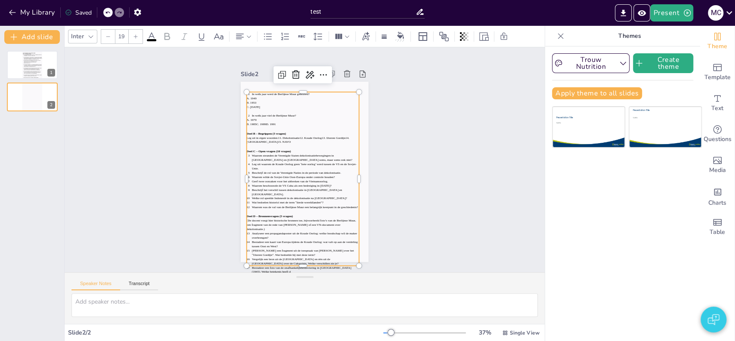
click at [260, 118] on span "B. 1985C. 1989D. 1991" at bounding box center [274, 112] width 29 height 12
click at [264, 117] on span "C. 1989D. 1991" at bounding box center [273, 111] width 19 height 11
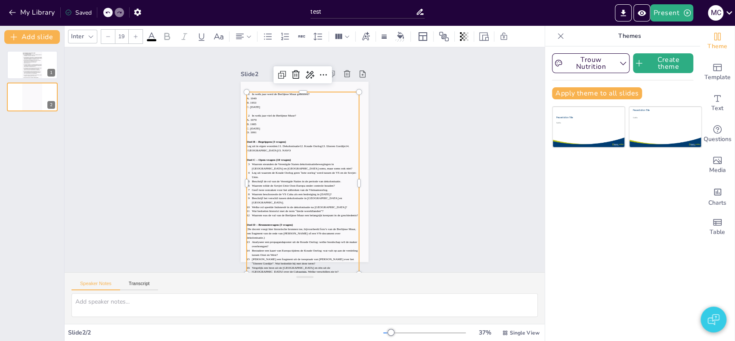
click at [263, 145] on span "Leg uit in eigen woorden: 11. Dekolonisatie 12. Koude Oorlog 13. IJzeren Gordij…" at bounding box center [303, 144] width 97 height 45
click at [282, 98] on p "B. 1953" at bounding box center [331, 110] width 99 height 60
type input "--"
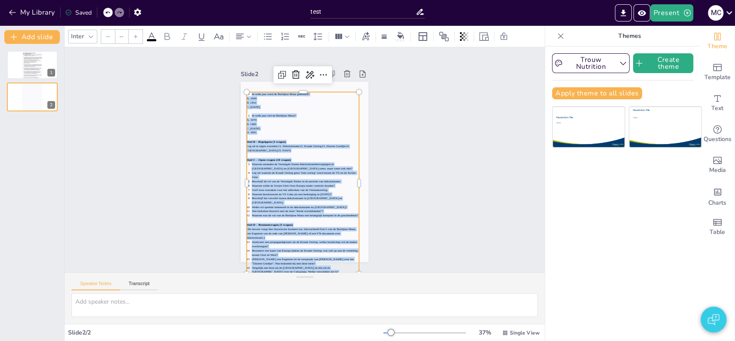
click at [111, 41] on div at bounding box center [108, 37] width 14 height 14
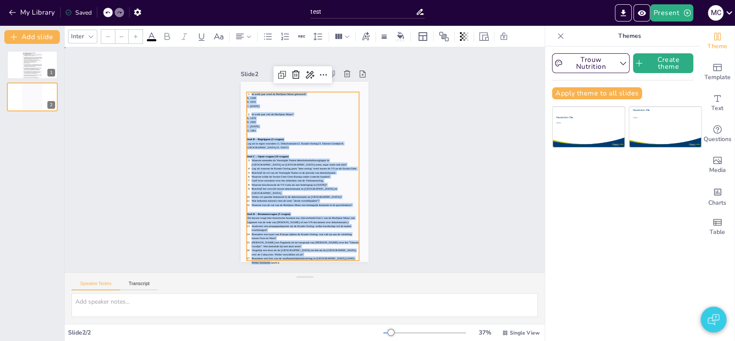
click at [155, 120] on div "Slide 1 Toets: Dekolonisatie & Koude Oorlog (30 vragen) Deel A – Meerkeuze (10 …" at bounding box center [304, 160] width 526 height 362
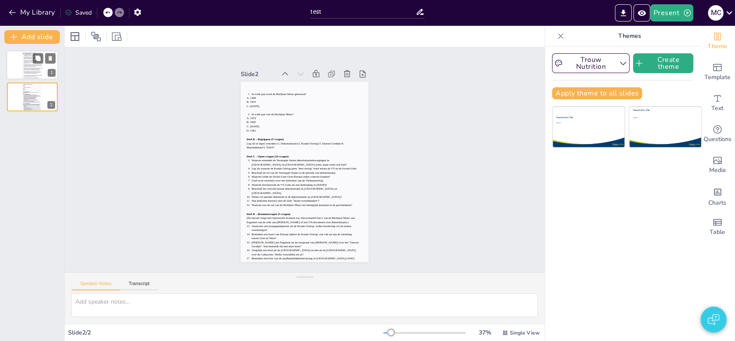
click at [24, 60] on p "Welk land werd in 1947 opgesplitst in India en Pakistan?A. BirmaB. CeylonC. Bri…" at bounding box center [33, 61] width 19 height 3
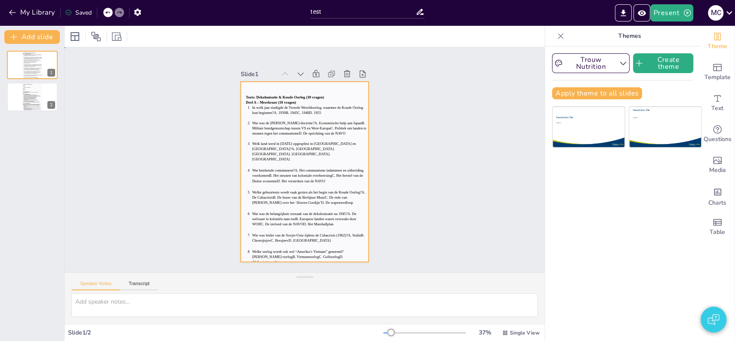
click at [339, 88] on div at bounding box center [297, 169] width 209 height 221
click at [73, 37] on div at bounding box center [75, 36] width 10 height 10
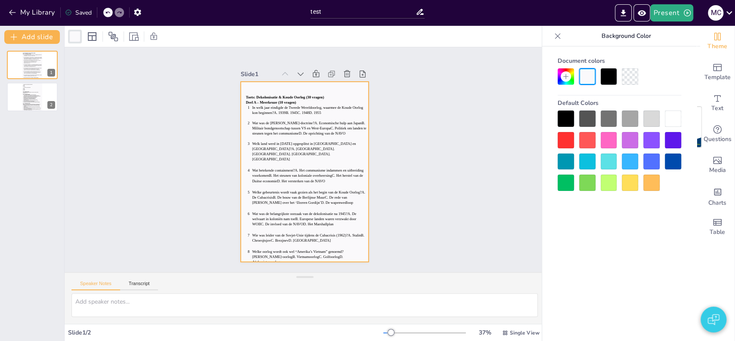
click at [568, 79] on icon at bounding box center [565, 76] width 7 height 7
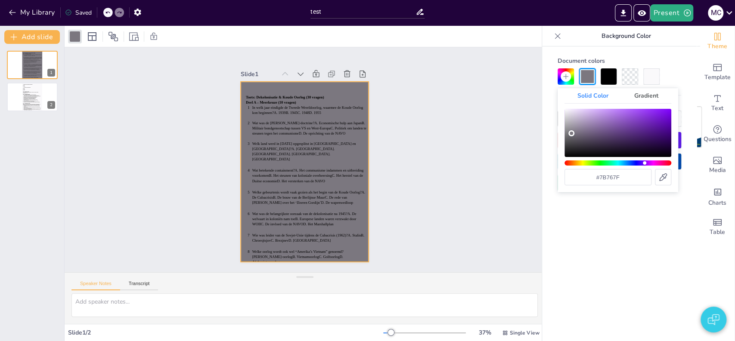
type input "#867f8d"
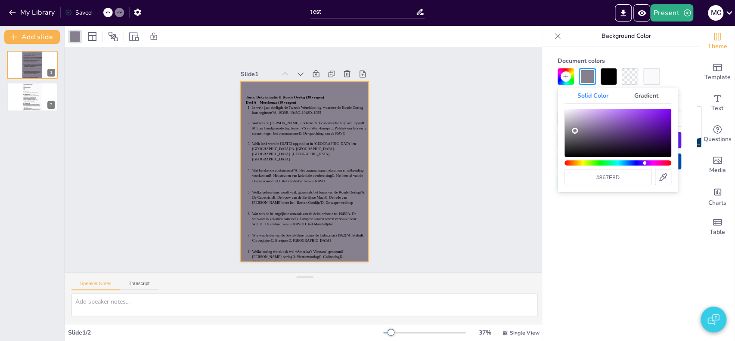
drag, startPoint x: 587, startPoint y: 133, endPoint x: 575, endPoint y: 131, distance: 12.3
click at [575, 131] on div "Color" at bounding box center [617, 133] width 107 height 48
click at [605, 175] on input "#867f8d" at bounding box center [608, 177] width 86 height 15
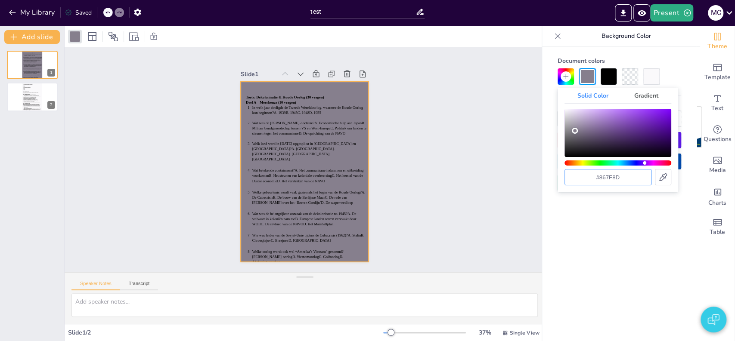
click at [605, 175] on input "#867f8d" at bounding box center [608, 177] width 86 height 15
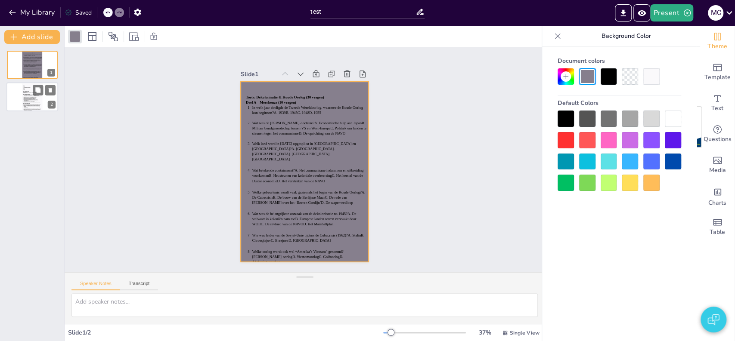
click at [40, 96] on span "Leg uit waarom de Koude Oorlog geen ‘hete oorlog’ werd tussen de VS en de Sovje…" at bounding box center [32, 96] width 17 height 0
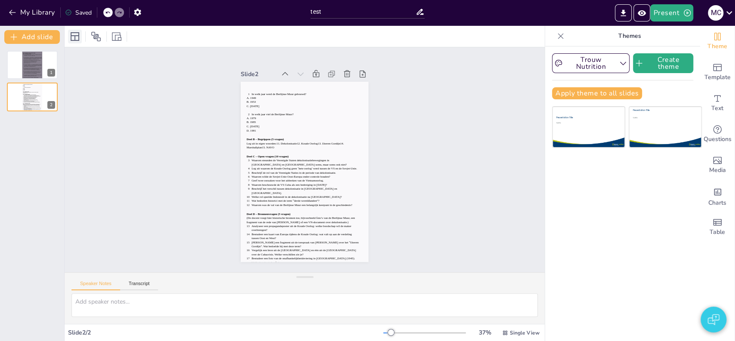
click at [74, 42] on div at bounding box center [75, 37] width 14 height 14
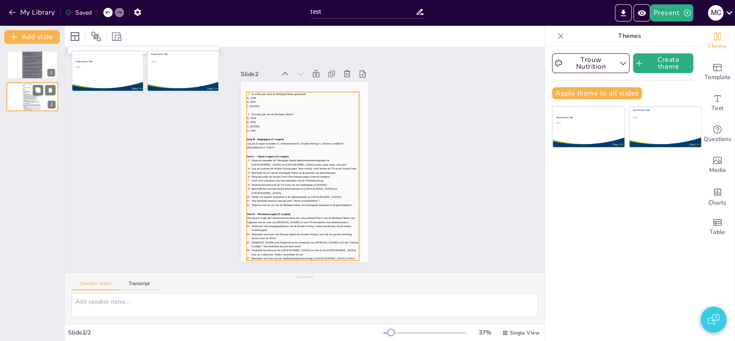
click at [34, 104] on p "Deel D – Bronnenvragen (5 vragen)" at bounding box center [32, 104] width 18 height 1
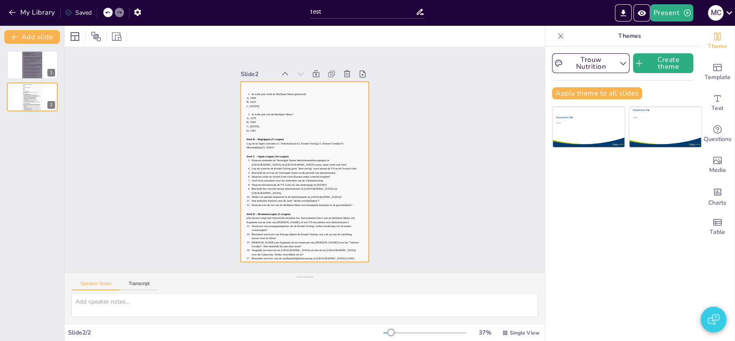
click at [262, 82] on div at bounding box center [297, 169] width 209 height 221
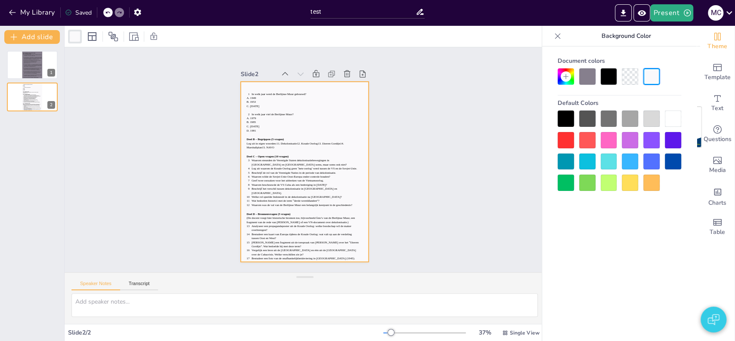
click at [567, 82] on div at bounding box center [566, 76] width 16 height 16
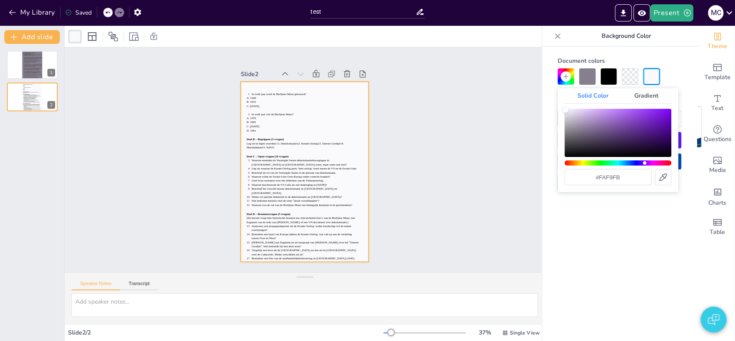
click at [612, 176] on input "#faf9fb" at bounding box center [608, 177] width 86 height 15
paste input "867F8D"
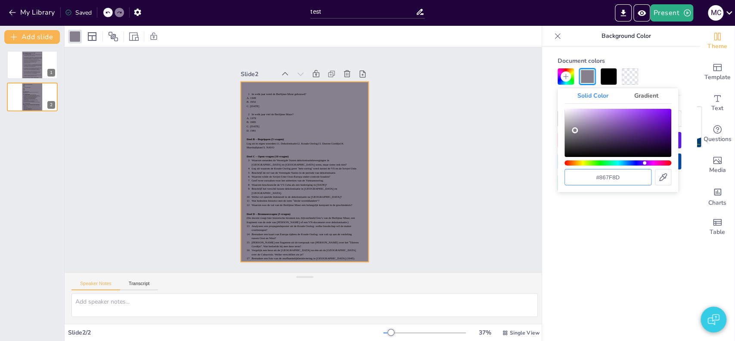
type input "#867F8D"
click at [273, 162] on p "Waarom steunden de Verenigde Staten dekolonisatiebewegingen in Azië en Afrika s…" at bounding box center [303, 163] width 91 height 70
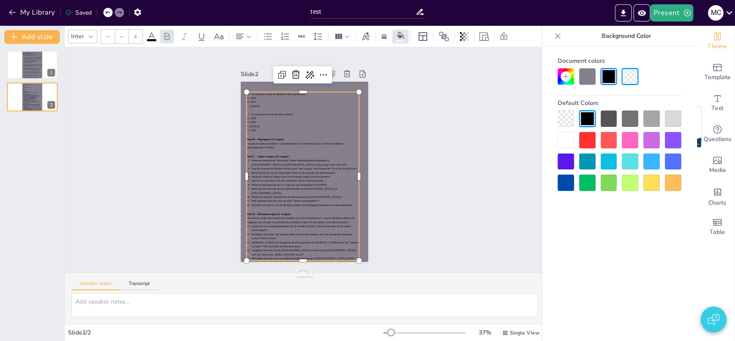
click at [263, 158] on span "Waarom steunden de Verenigde Staten dekolonisatiebewegingen in Azië en Afrika s…" at bounding box center [308, 154] width 90 height 42
click at [293, 158] on span "Waarom steunden de Verenigde Staten dekolonisatiebewegingen in Azië en Afrika s…" at bounding box center [300, 155] width 15 height 96
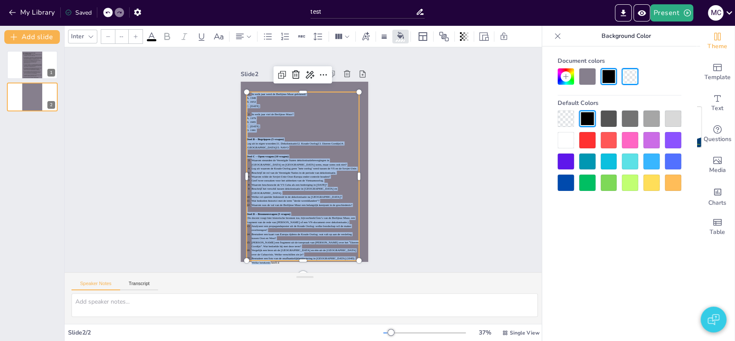
click at [151, 38] on icon at bounding box center [151, 36] width 10 height 10
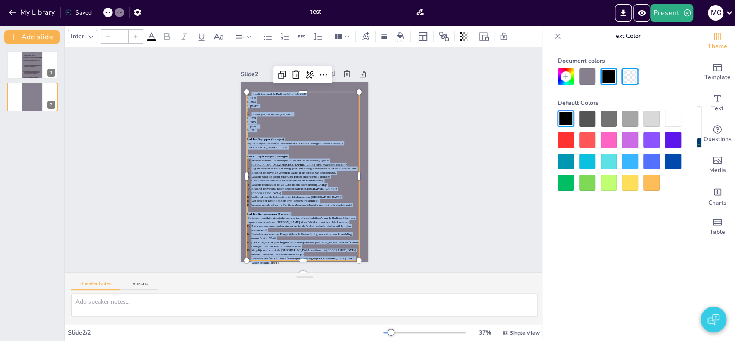
click at [666, 118] on div at bounding box center [673, 119] width 16 height 16
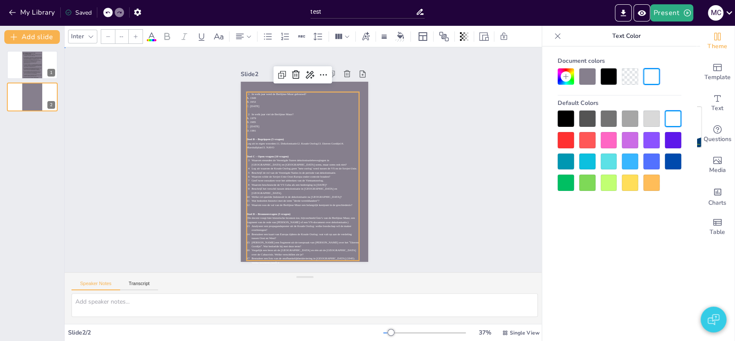
click at [491, 136] on div "Slide 1 Toets: Dekolonisatie & Koude Oorlog (30 vragen) Deel A – Meerkeuze (10 …" at bounding box center [304, 159] width 489 height 507
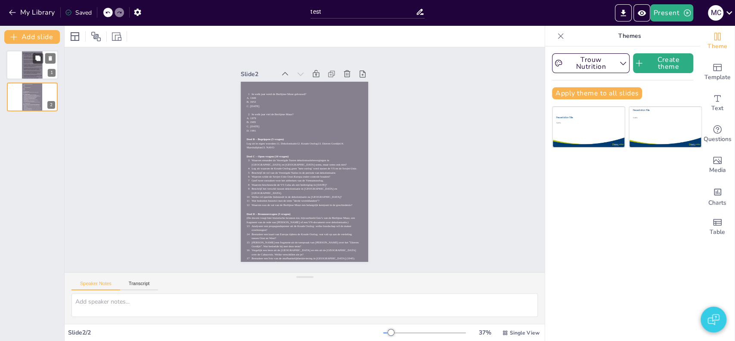
click at [29, 71] on span "Wat was de belangrijkste oorzaak van de dekolonisatie na 1945?A. De welvaart in…" at bounding box center [32, 72] width 17 height 2
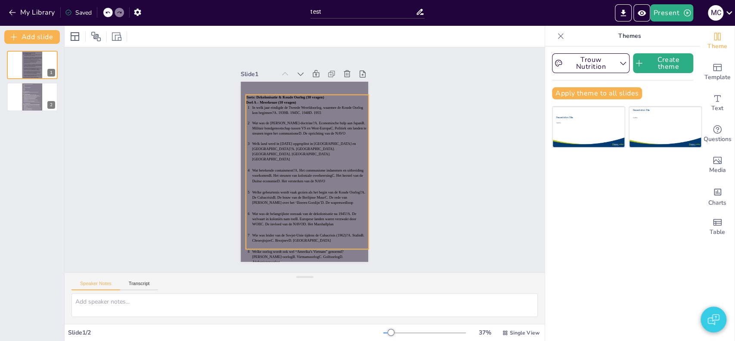
click at [263, 136] on p at bounding box center [317, 143] width 108 height 66
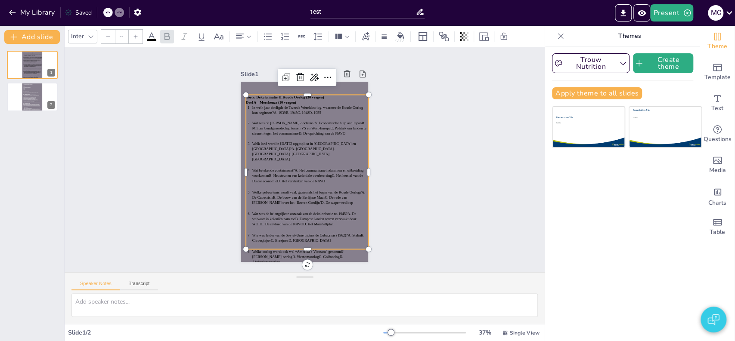
click at [291, 136] on p at bounding box center [324, 151] width 66 height 108
click at [273, 136] on p at bounding box center [320, 146] width 94 height 86
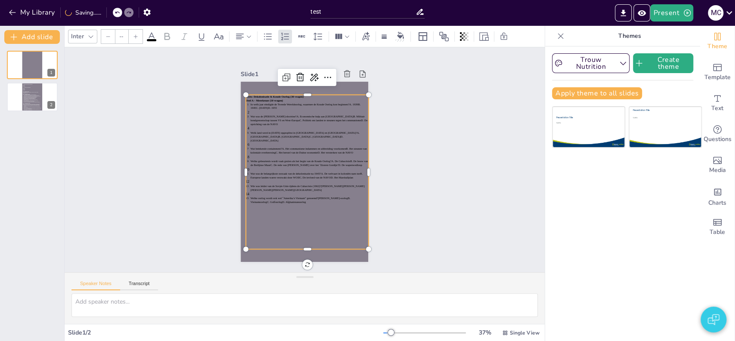
click at [273, 136] on span "Wat betekende containment? A. Het communisme indammen en uitbreiding voorkomen …" at bounding box center [314, 156] width 83 height 88
click at [30, 99] on span "Beschrijf het verschil tussen dekolonisatie in Azië en Afrika." at bounding box center [31, 99] width 14 height 1
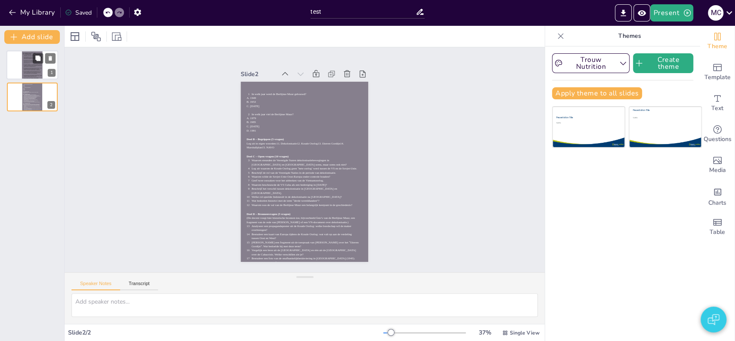
click at [23, 68] on div "Toets: Dekolonisatie & Koude Oorlog (30 vragen) Deel A – Meerkeuze (10 vragen) …" at bounding box center [33, 67] width 20 height 28
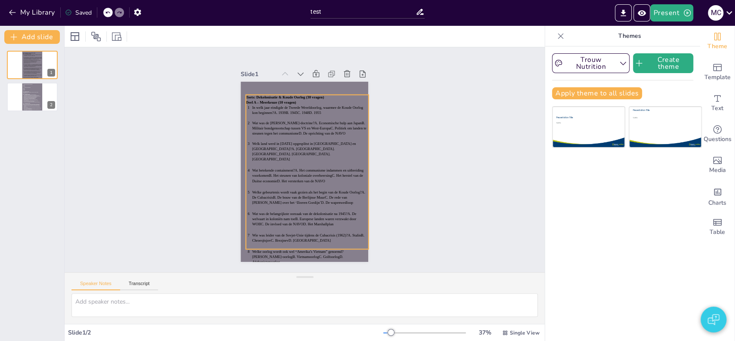
click at [293, 167] on span "Wat was de Truman-doctrine?A. Economische hulp aan JapanB. Militair bondgenoots…" at bounding box center [311, 191] width 112 height 49
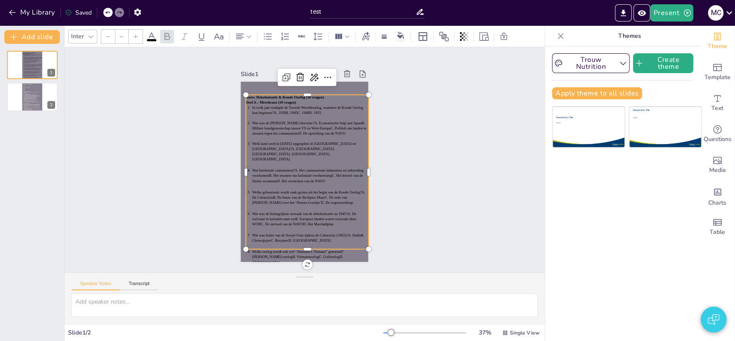
click at [293, 127] on span "Wat was de Truman-doctrine?A. Economische hulp aan JapanB. Militair bondgenoots…" at bounding box center [320, 130] width 109 height 55
click at [312, 118] on span "Wat was de Truman-doctrine?A. Economische hulp aan JapanB. Militair bondgenoots…" at bounding box center [336, 154] width 49 height 112
click at [288, 118] on span "Wat was de Truman-doctrine?A. Economische hulp aan JapanB. Militair bondgenoots…" at bounding box center [331, 140] width 86 height 91
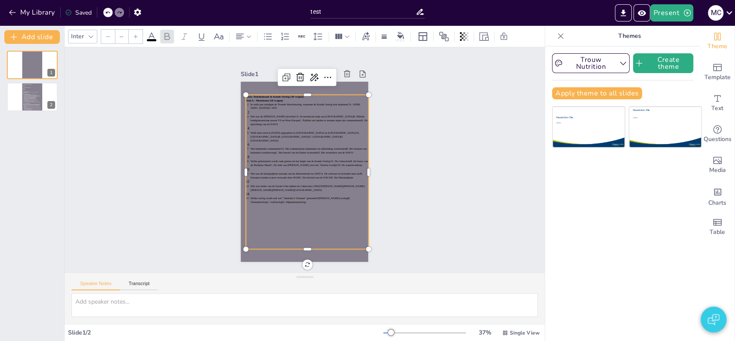
click at [178, 142] on div "Slide 1 Toets: Dekolonisatie & Koude Oorlog (30 vragen) Deel A – Meerkeuze (10 …" at bounding box center [304, 160] width 274 height 501
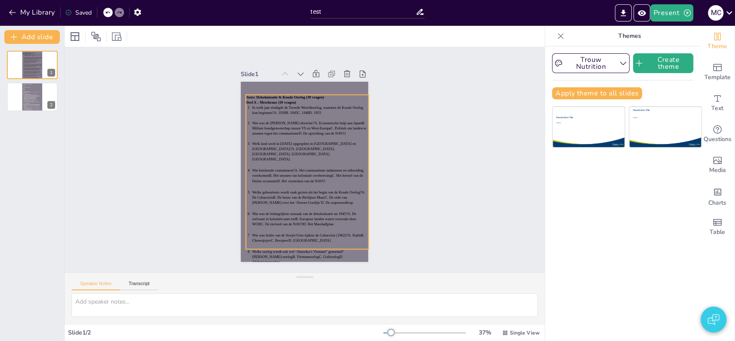
click at [278, 137] on p "Welk land werd in 1947 opgesplitst in India en Pakistan?A. BirmaB. CeylonC. Bri…" at bounding box center [314, 158] width 93 height 100
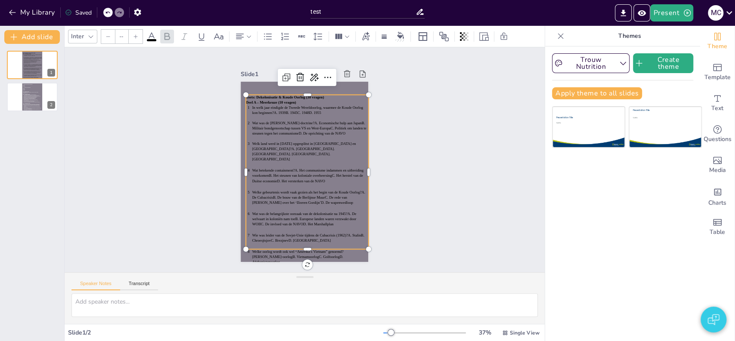
click at [278, 137] on p "Welk land werd in 1947 opgesplitst in India en Pakistan?A. BirmaB. CeylonC. Bri…" at bounding box center [314, 157] width 100 height 93
click at [281, 137] on p "Welk land werd in 1947 opgesplitst in India en Pakistan?A. BirmaB. CeylonC. Bri…" at bounding box center [314, 162] width 66 height 115
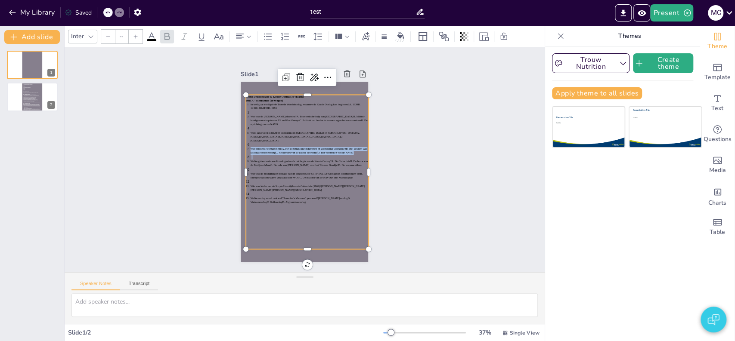
click at [310, 137] on span "Wat betekende containment? A. Het communisme indammen en uitbreiding voorkomen …" at bounding box center [313, 164] width 7 height 116
click at [278, 137] on span "Wat betekende containment? A. Het communisme indammen en uitbreiding voorkomen …" at bounding box center [313, 153] width 98 height 71
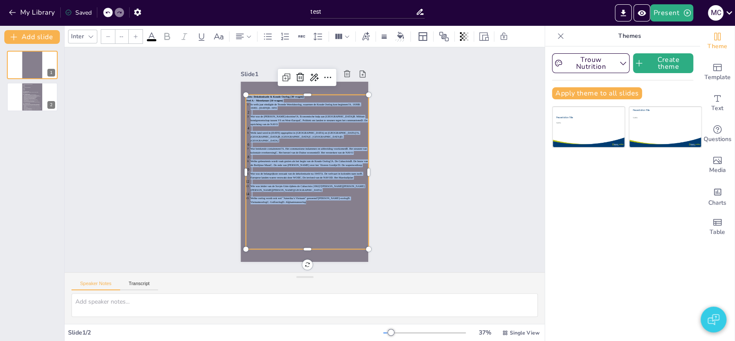
click at [152, 33] on icon at bounding box center [151, 36] width 10 height 10
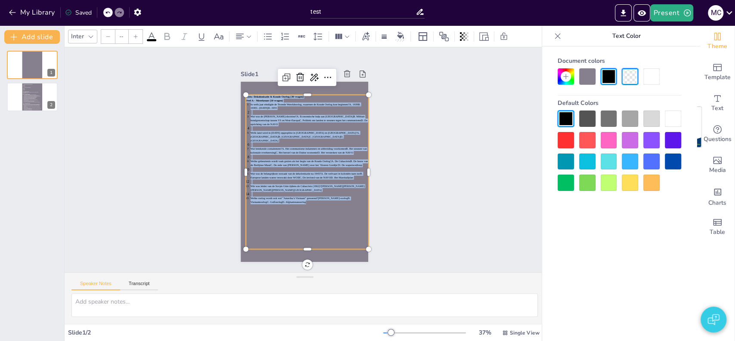
click at [679, 113] on div at bounding box center [673, 119] width 16 height 16
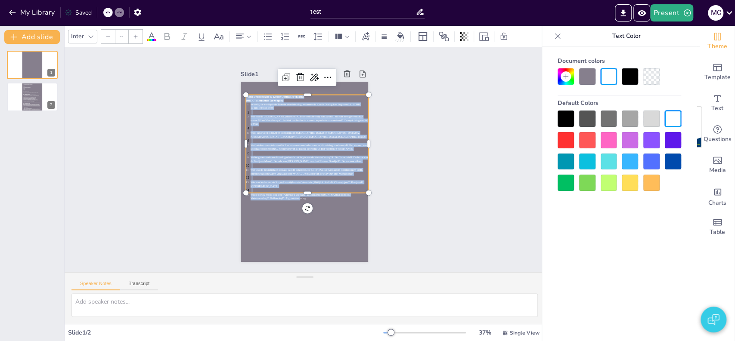
click at [453, 130] on div "Slide 1 Toets: Dekolonisatie & Koude Oorlog (30 vragen) Deel A – Meerkeuze (10 …" at bounding box center [304, 160] width 520 height 465
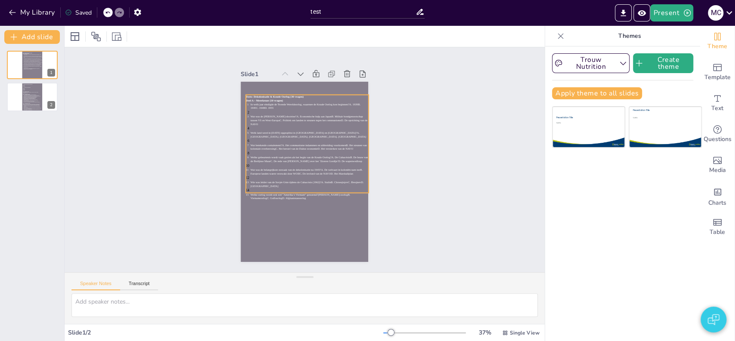
click at [254, 205] on p at bounding box center [299, 207] width 117 height 5
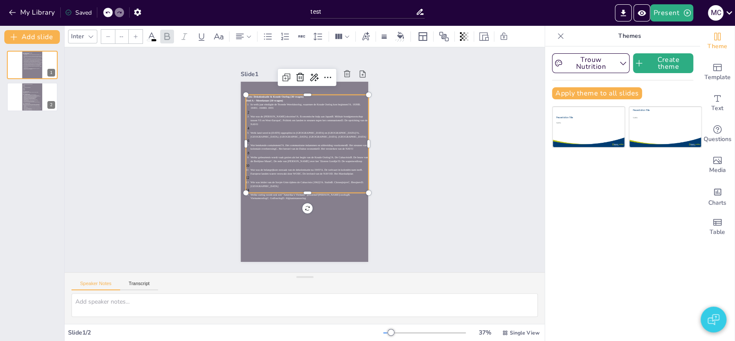
click at [269, 115] on span "Wat was de Truman-doctrine?A. Economische hulp aan JapanB. Militair bondgenoots…" at bounding box center [324, 124] width 110 height 54
click at [294, 115] on span "Wat was de Truman-doctrine?A. Economische hulp aan JapanB. Militair bondgenoots…" at bounding box center [336, 136] width 84 height 92
click at [281, 115] on span "Wat was de Truman-doctrine?A. Economische hulp aan JapanB. Militair bondgenoots…" at bounding box center [330, 129] width 99 height 74
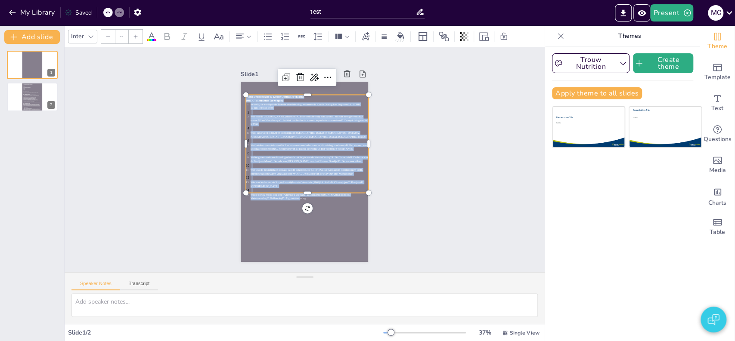
click at [134, 39] on div at bounding box center [136, 37] width 14 height 14
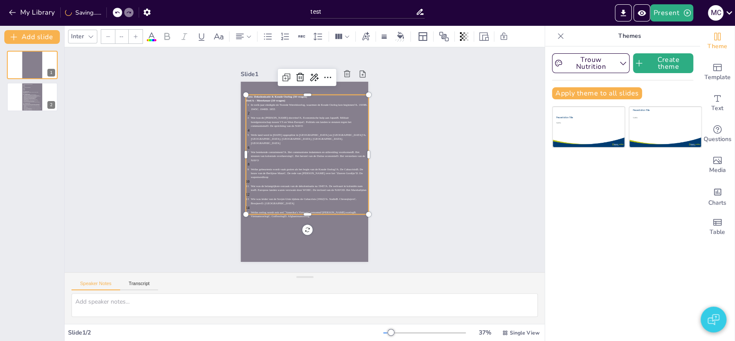
click at [134, 39] on div at bounding box center [136, 37] width 14 height 14
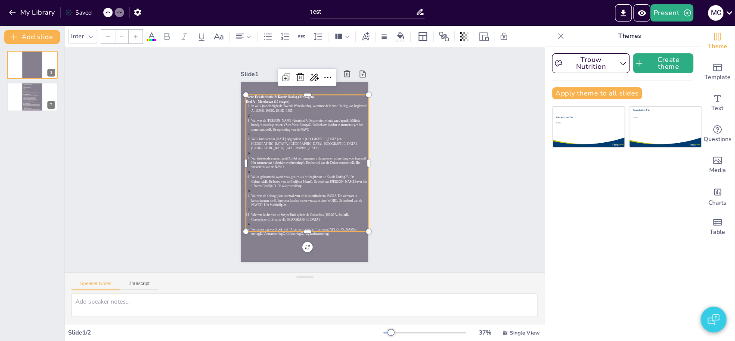
click at [134, 39] on div at bounding box center [136, 37] width 14 height 14
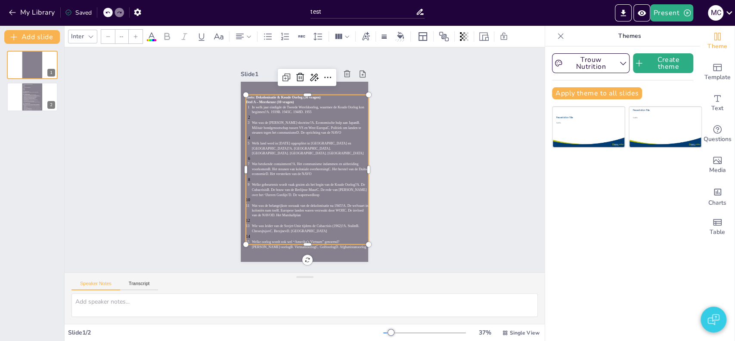
click at [134, 39] on div at bounding box center [136, 37] width 14 height 14
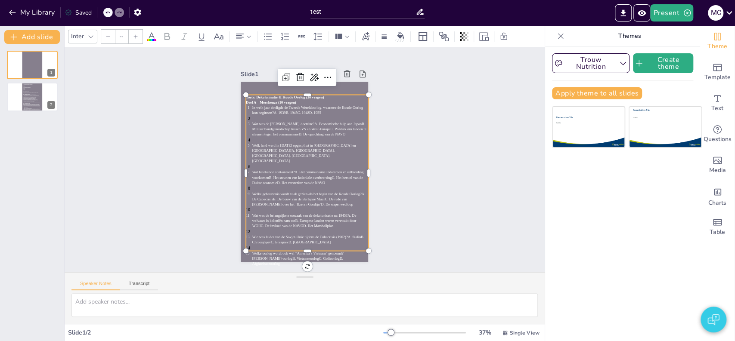
click at [134, 39] on div at bounding box center [136, 37] width 14 height 14
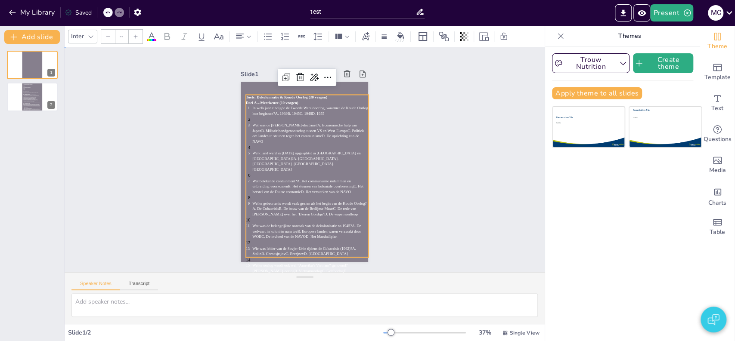
click at [178, 127] on div "Slide 1 Toets: Dekolonisatie & Koude Oorlog (30 vragen) Deel A – Meerkeuze (10 …" at bounding box center [304, 159] width 528 height 435
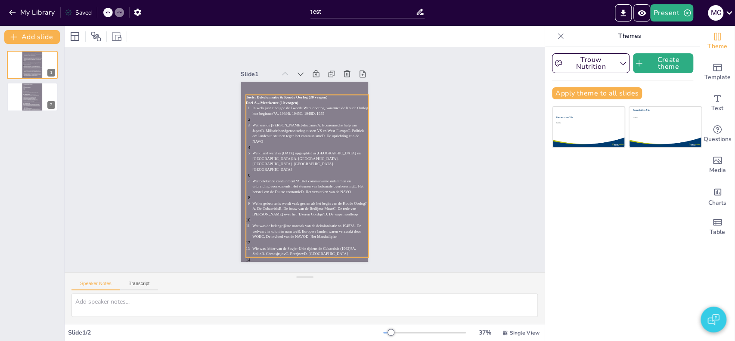
click at [268, 114] on p at bounding box center [323, 123] width 111 height 41
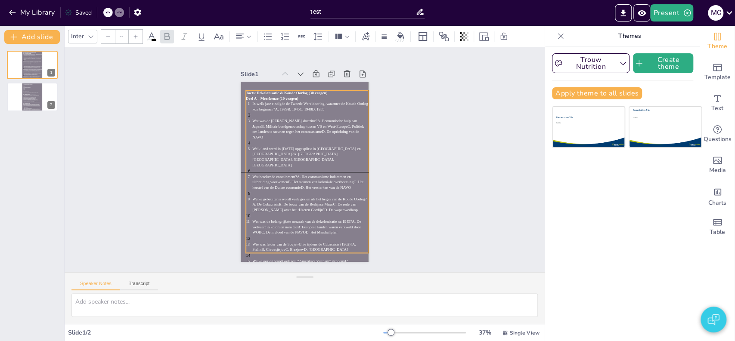
drag, startPoint x: 322, startPoint y: 106, endPoint x: 319, endPoint y: 100, distance: 6.7
click at [319, 100] on span "In welk jaar eindigde de Tweede Wereldoorlog, waarmee de Koude Oorlog kon begin…" at bounding box center [336, 115] width 105 height 62
click at [344, 119] on span "In welk jaar eindigde de Tweede Wereldoorlog, waarmee de Koude Oorlog kon begin…" at bounding box center [358, 176] width 28 height 115
click at [244, 108] on div "Toets: Dekolonisatie & Koude Oorlog (30 vragen) Deel A – Meerkeuze (10 vragen) …" at bounding box center [295, 181] width 198 height 221
drag, startPoint x: 244, startPoint y: 108, endPoint x: 244, endPoint y: 113, distance: 4.3
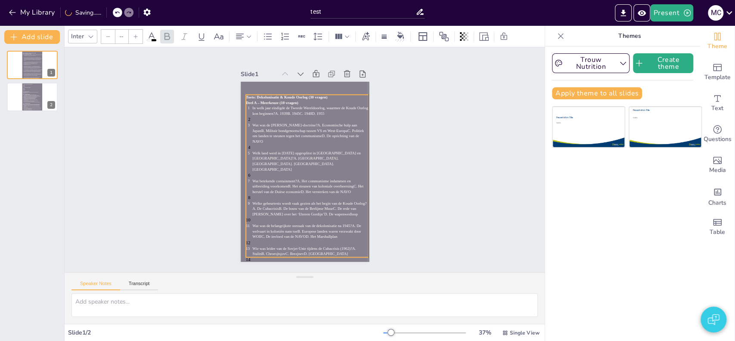
click at [244, 113] on div "Toets: Dekolonisatie & Koude Oorlog (30 vragen) Deel A – Meerkeuze (10 vragen) …" at bounding box center [291, 183] width 208 height 221
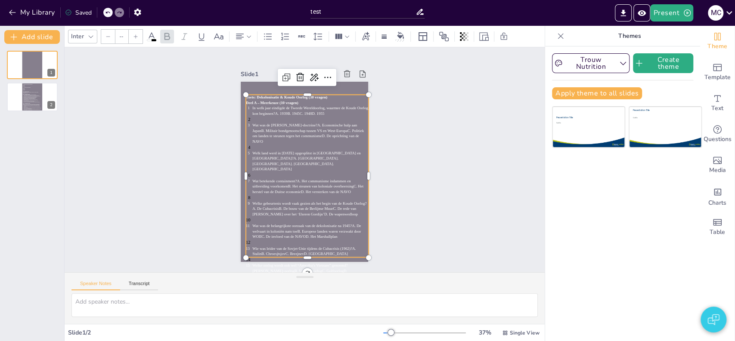
click at [214, 102] on div "Slide 1 Toets: Dekolonisatie & Koude Oorlog (30 vragen) Deel A – Meerkeuze (10 …" at bounding box center [304, 160] width 214 height 236
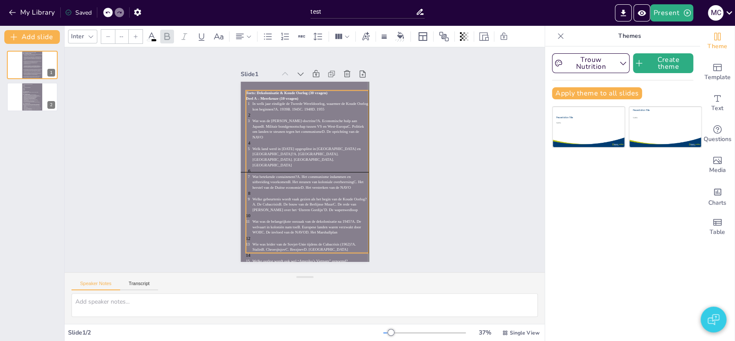
drag, startPoint x: 242, startPoint y: 112, endPoint x: 240, endPoint y: 104, distance: 7.4
click at [240, 104] on div "Toets: Dekolonisatie & Koude Oorlog (30 vragen) Deel A – Meerkeuze (10 vragen) …" at bounding box center [304, 183] width 141 height 196
click at [269, 110] on p at bounding box center [324, 119] width 111 height 41
click at [288, 109] on p at bounding box center [336, 127] width 96 height 73
click at [269, 109] on p at bounding box center [324, 119] width 111 height 41
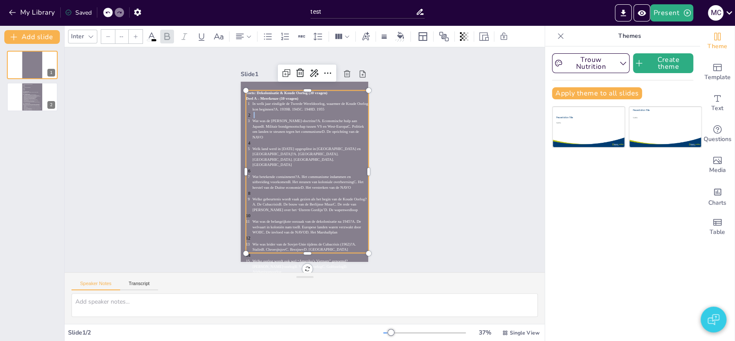
click at [269, 109] on p at bounding box center [324, 119] width 111 height 41
click at [283, 40] on icon at bounding box center [285, 36] width 10 height 10
click at [245, 111] on div "Toets: Dekolonisatie & Koude Oorlog (30 vragen) Deel A – Meerkeuze (10 vragen) …" at bounding box center [295, 181] width 198 height 221
type input "28"
click at [287, 40] on icon at bounding box center [285, 36] width 10 height 10
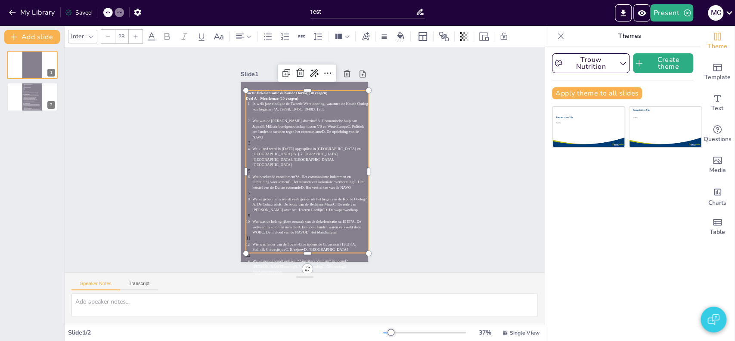
click at [245, 133] on div "Toets: Dekolonisatie & Koude Oorlog (30 vragen) Deel A – Meerkeuze (10 vragen) …" at bounding box center [287, 176] width 221 height 208
click at [280, 37] on icon at bounding box center [285, 36] width 10 height 10
click at [253, 153] on p at bounding box center [304, 172] width 102 height 63
click at [288, 39] on icon at bounding box center [285, 35] width 8 height 7
click at [248, 173] on p at bounding box center [293, 192] width 102 height 63
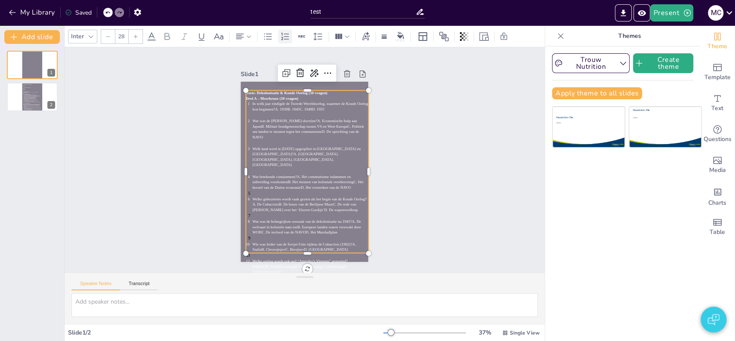
click at [287, 37] on icon at bounding box center [285, 35] width 8 height 7
click at [245, 198] on div "Toets: Dekolonisatie & Koude Oorlog (30 vragen) Deel A – Meerkeuze (10 vragen) …" at bounding box center [286, 173] width 221 height 198
click at [286, 40] on icon at bounding box center [285, 36] width 10 height 10
click at [244, 216] on div "Toets: Dekolonisatie & Koude Oorlog (30 vragen) Deel A – Meerkeuze (10 vragen) …" at bounding box center [297, 182] width 187 height 218
click at [286, 32] on icon at bounding box center [285, 36] width 10 height 10
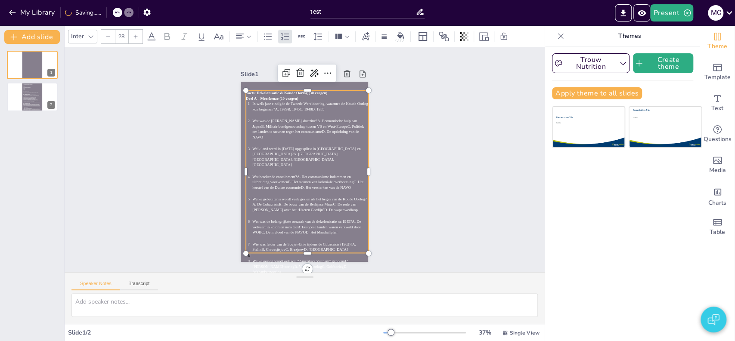
click at [254, 252] on p at bounding box center [311, 255] width 115 height 6
click at [288, 40] on icon at bounding box center [285, 36] width 10 height 10
click at [189, 111] on div "Slide 1 Toets: Dekolonisatie & Koude Oorlog (30 vragen) Deel A – Meerkeuze (10 …" at bounding box center [305, 160] width 362 height 526
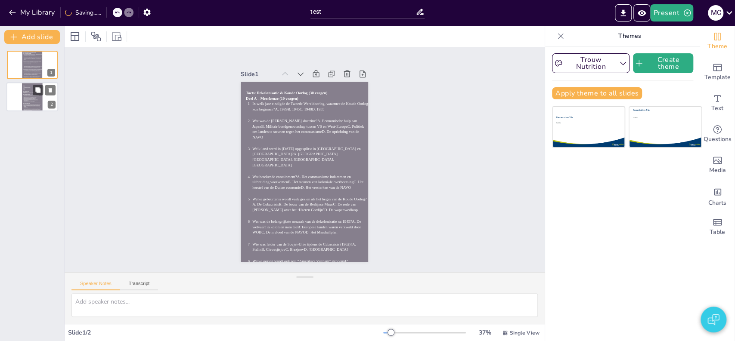
click at [33, 104] on span "(De docent voegt hier historische bronnen toe, bijvoorbeeld foto’s van de Berli…" at bounding box center [32, 104] width 18 height 1
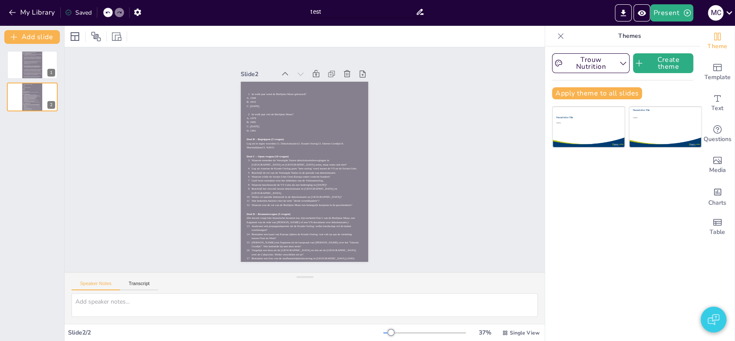
click at [335, 12] on input "test" at bounding box center [362, 12] width 105 height 12
type input "Vragen kolonisatie"
click at [26, 9] on button "My Library" at bounding box center [32, 13] width 52 height 14
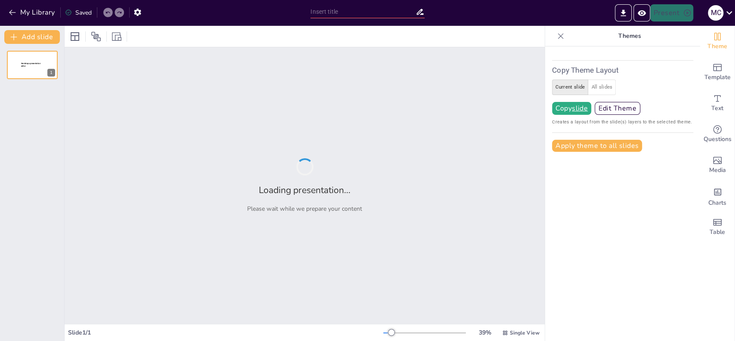
type input "test"
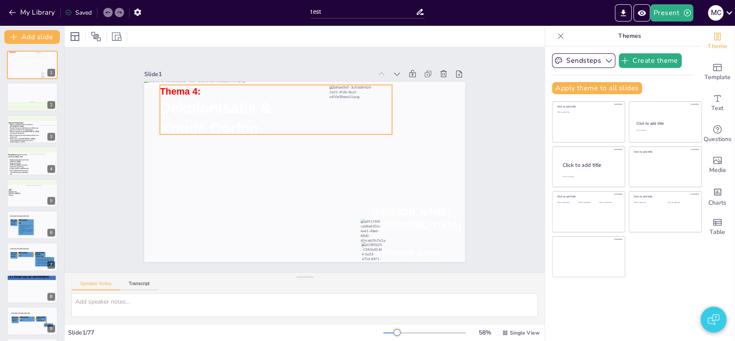
click at [331, 113] on p "Dekolonisatie &" at bounding box center [353, 125] width 45 height 233
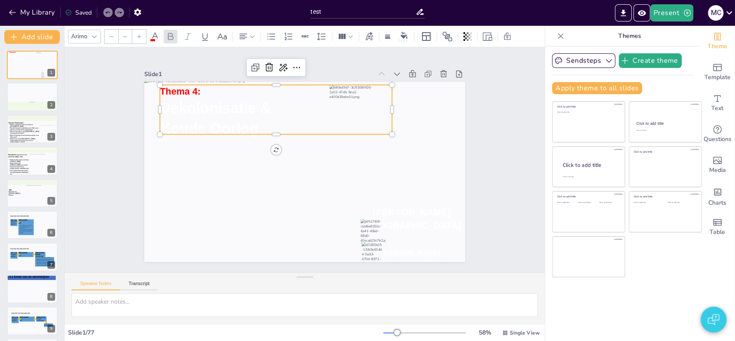
click at [165, 108] on span "Dekolonisatie &" at bounding box center [221, 99] width 112 height 28
click at [165, 103] on span "Dekolonisatie &" at bounding box center [221, 99] width 112 height 28
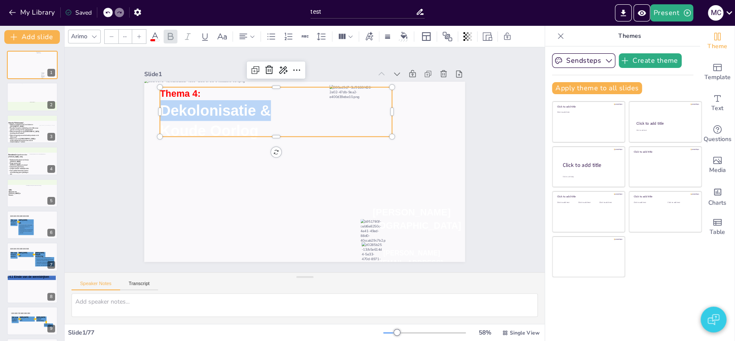
type input "59"
click at [244, 125] on p "Koude Oorlog" at bounding box center [276, 131] width 232 height 21
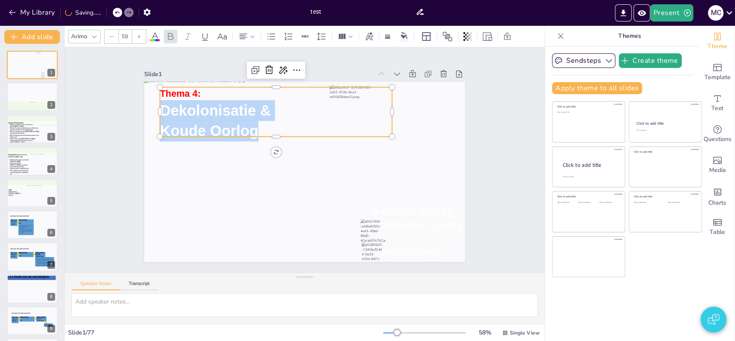
click at [317, 9] on input "test" at bounding box center [362, 12] width 105 height 12
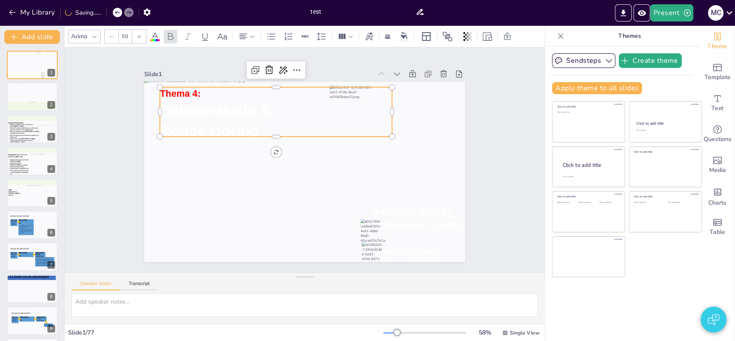
click at [317, 9] on input "test" at bounding box center [362, 12] width 105 height 12
paste input "Dekolonisatie & Koude Oorlog"
type input "Dekolonisatie & Koude Oorlog"
click at [104, 81] on div "Slide 1 Drs. R. Balistreri r.balistreri@jdw.nl @geschiedenisles Thema 4: Dekolo…" at bounding box center [304, 160] width 401 height 530
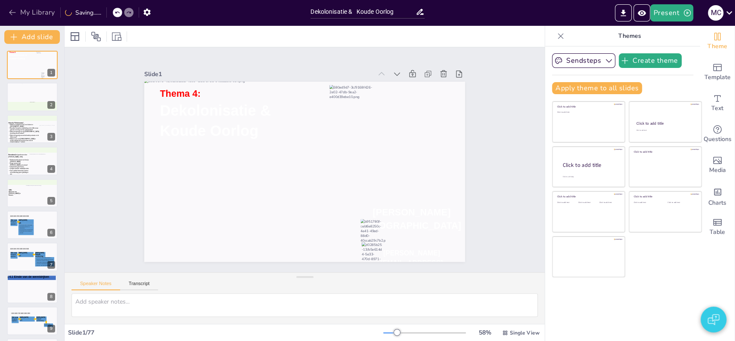
click at [33, 10] on button "My Library" at bounding box center [32, 13] width 52 height 14
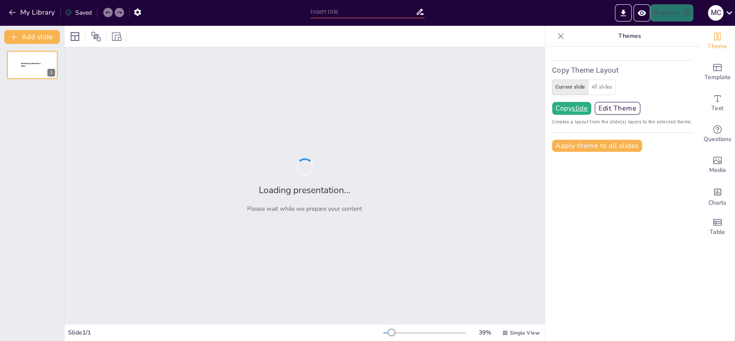
type input "Dekolonisatie & Koude Oorlog"
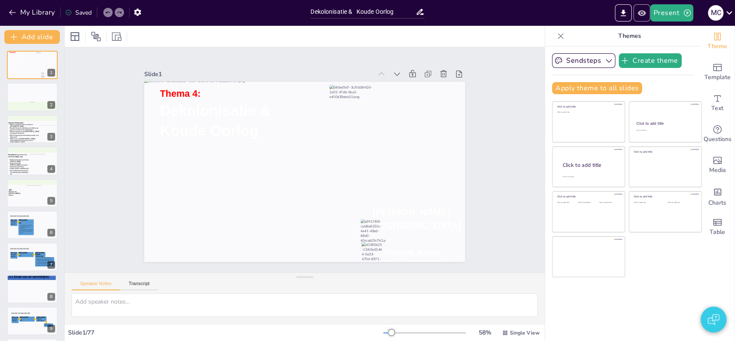
click at [641, 13] on icon "Preview Presentation" at bounding box center [641, 13] width 8 height 6
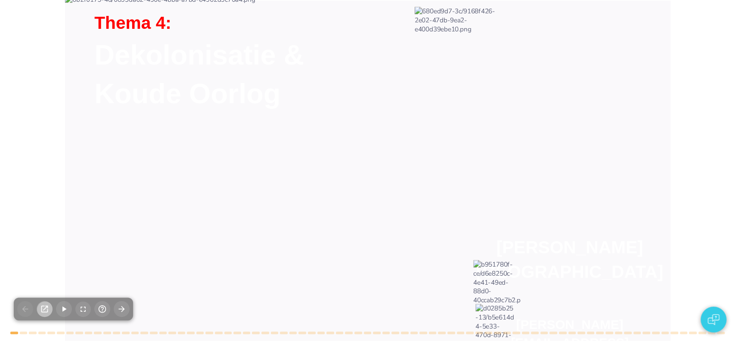
click at [43, 310] on icon "button" at bounding box center [44, 309] width 9 height 9
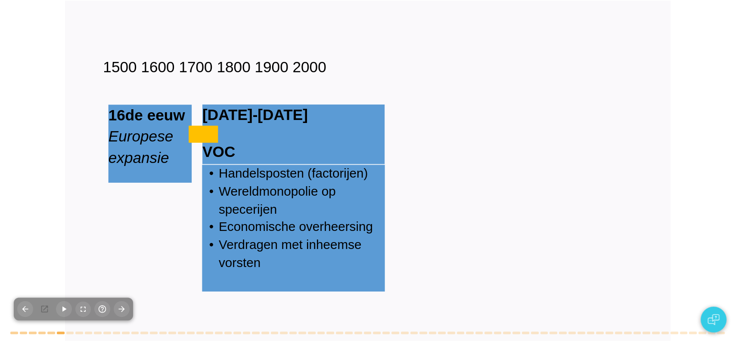
click at [46, 188] on div "1500 1600 1700 1800 1900 2000 16de eeuw Europese expansie Handelsposten (factor…" at bounding box center [367, 170] width 735 height 341
click at [87, 309] on icon "button" at bounding box center [83, 309] width 9 height 9
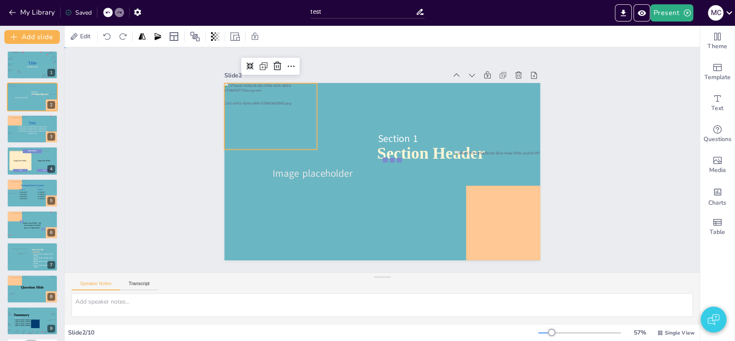
click at [155, 106] on div "Slide 1 Title Subtile Here Slide 2 Section Header Image placeholder Section 1 S…" at bounding box center [382, 159] width 635 height 225
